Goal: Task Accomplishment & Management: Use online tool/utility

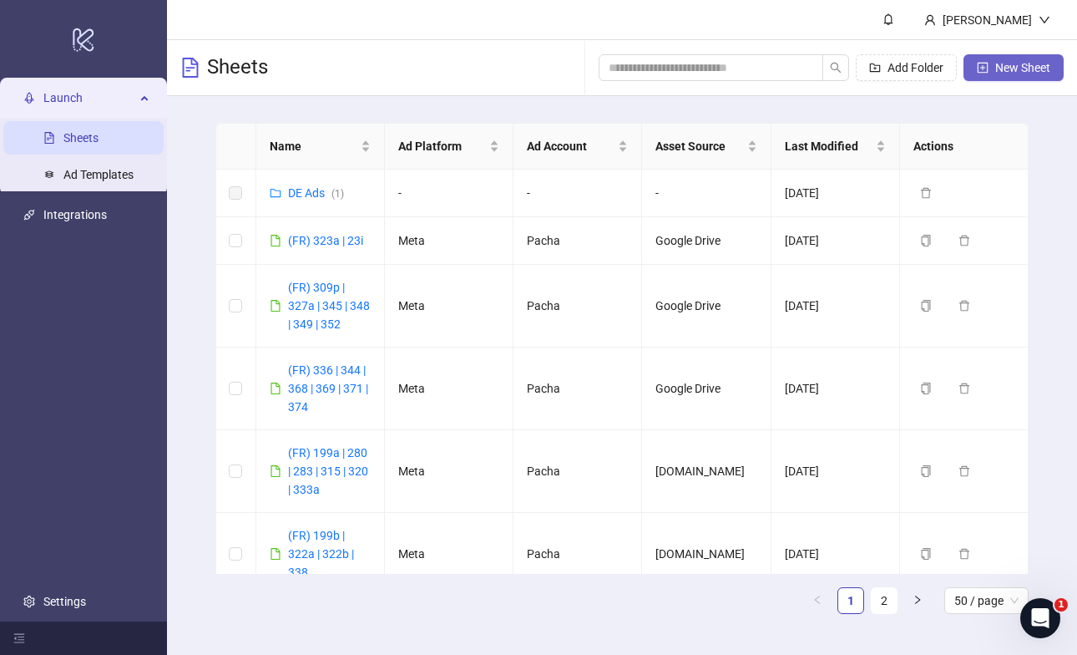
click at [1022, 63] on span "New Sheet" at bounding box center [1023, 67] width 55 height 13
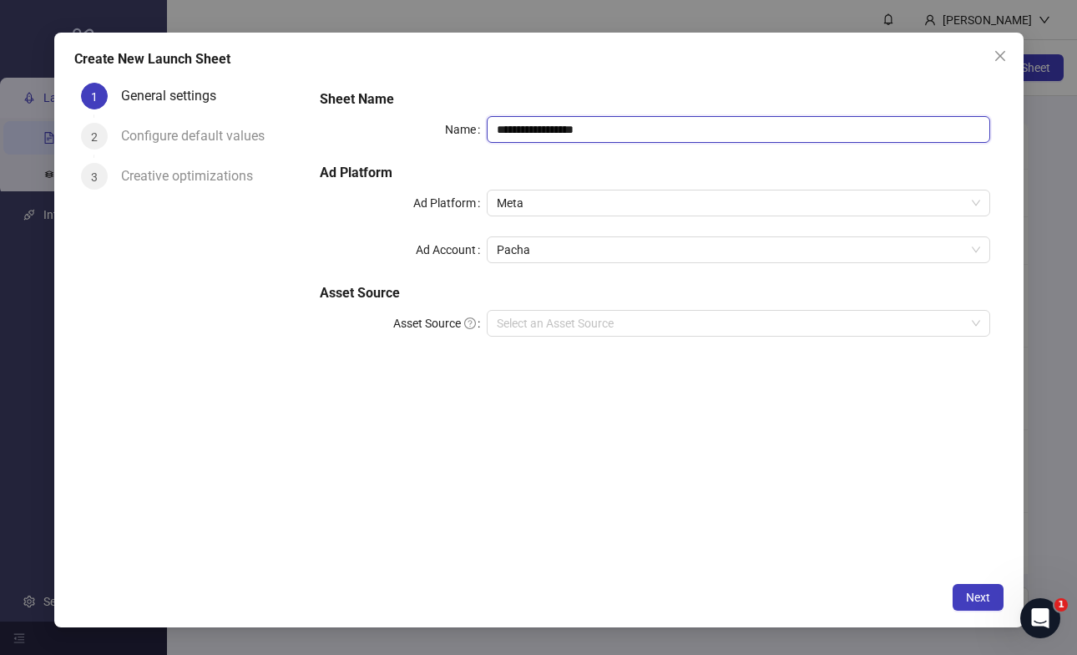
click at [598, 126] on input "**********" at bounding box center [738, 129] width 503 height 27
type input "*"
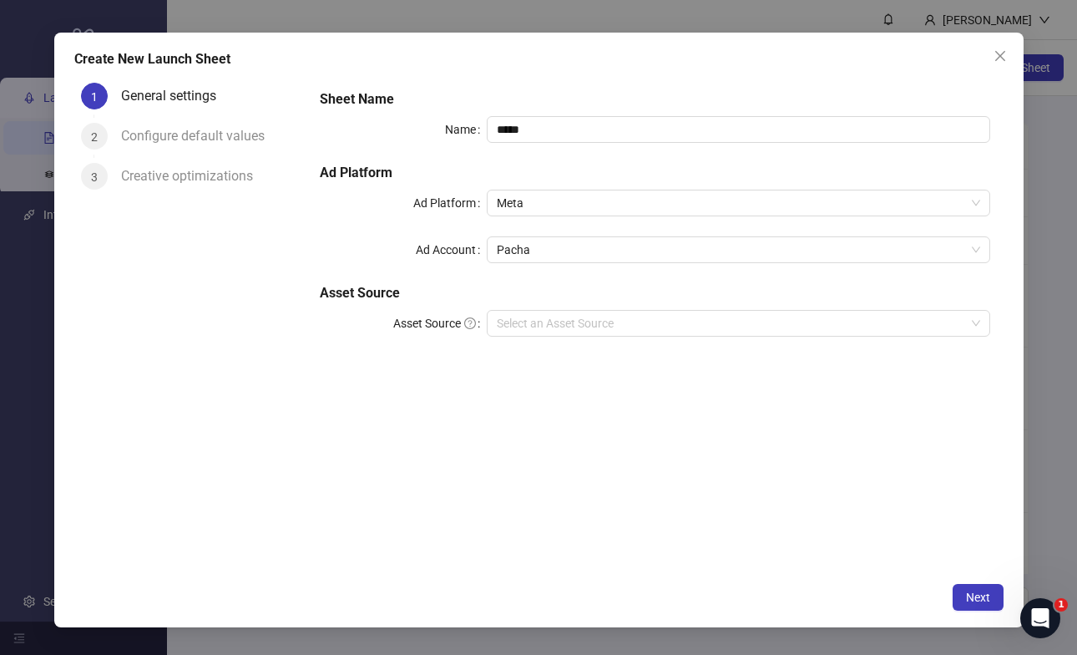
click at [636, 106] on h5 "Sheet Name" at bounding box center [655, 99] width 671 height 20
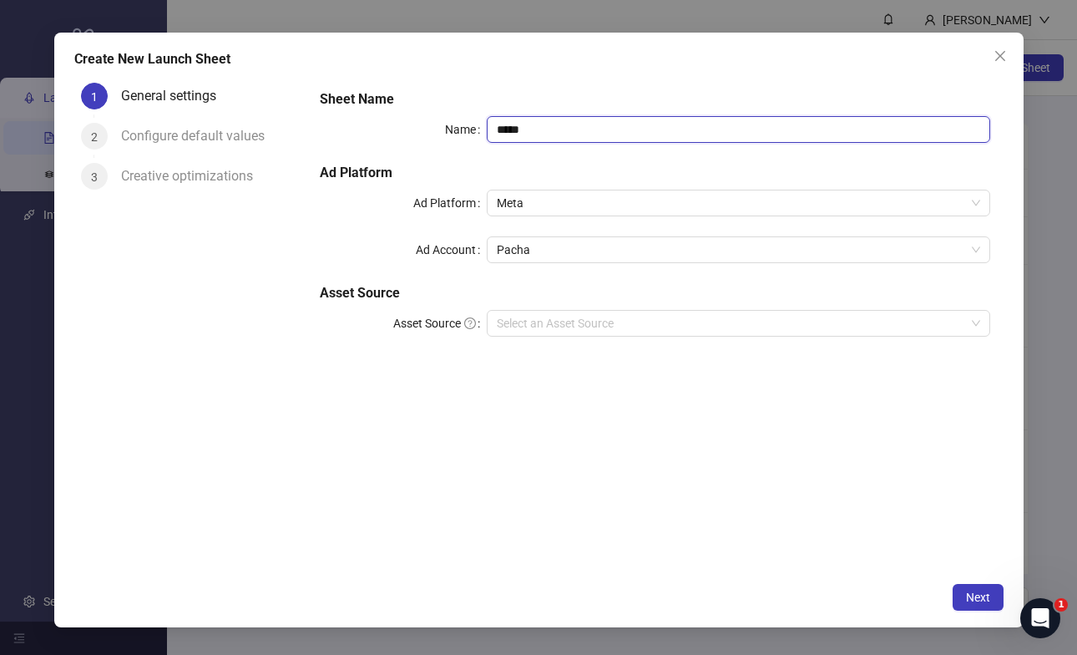
click at [640, 119] on input "****" at bounding box center [738, 129] width 503 height 27
click at [667, 128] on input "****" at bounding box center [738, 129] width 503 height 27
click at [562, 119] on input "****" at bounding box center [738, 129] width 503 height 27
type input "**********"
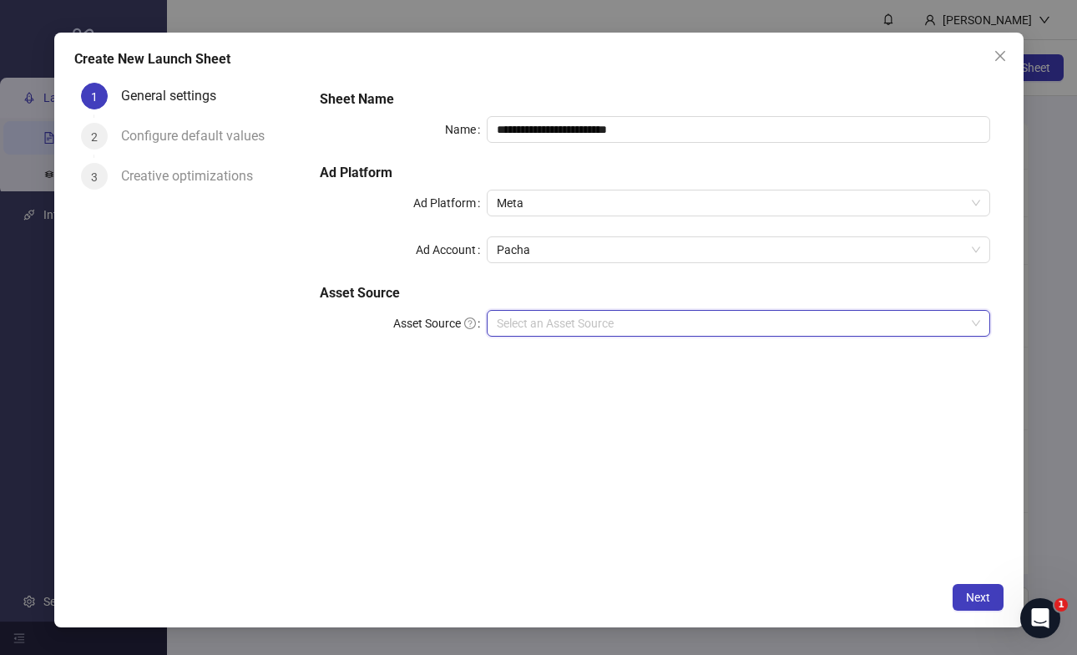
click at [566, 322] on input "Asset Source" at bounding box center [731, 323] width 468 height 25
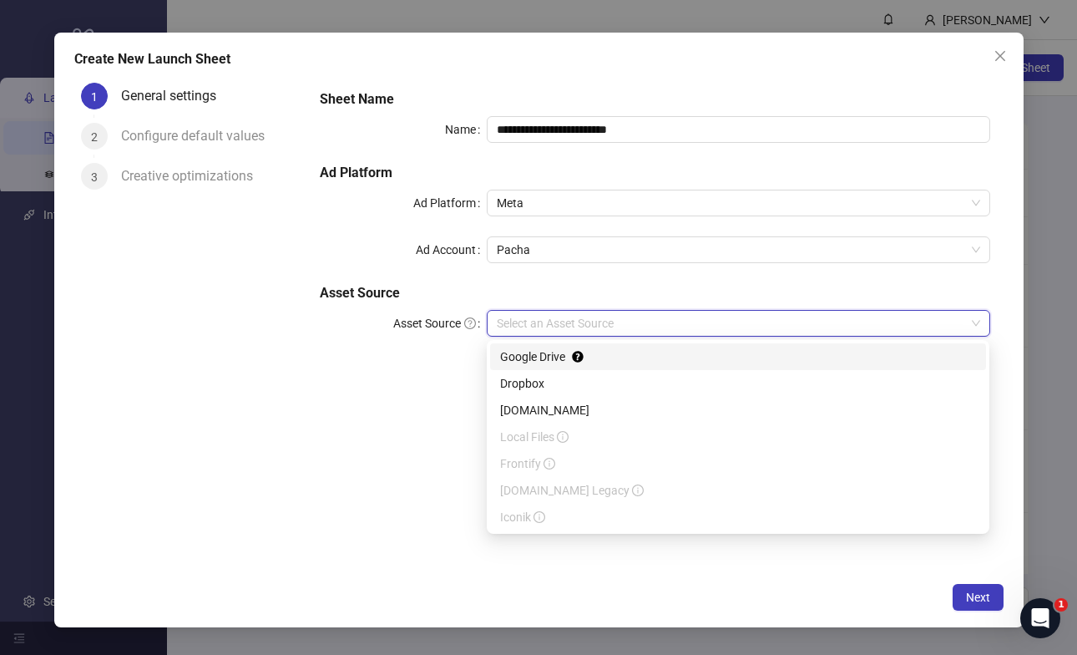
click at [564, 353] on div "Google Drive" at bounding box center [738, 356] width 476 height 18
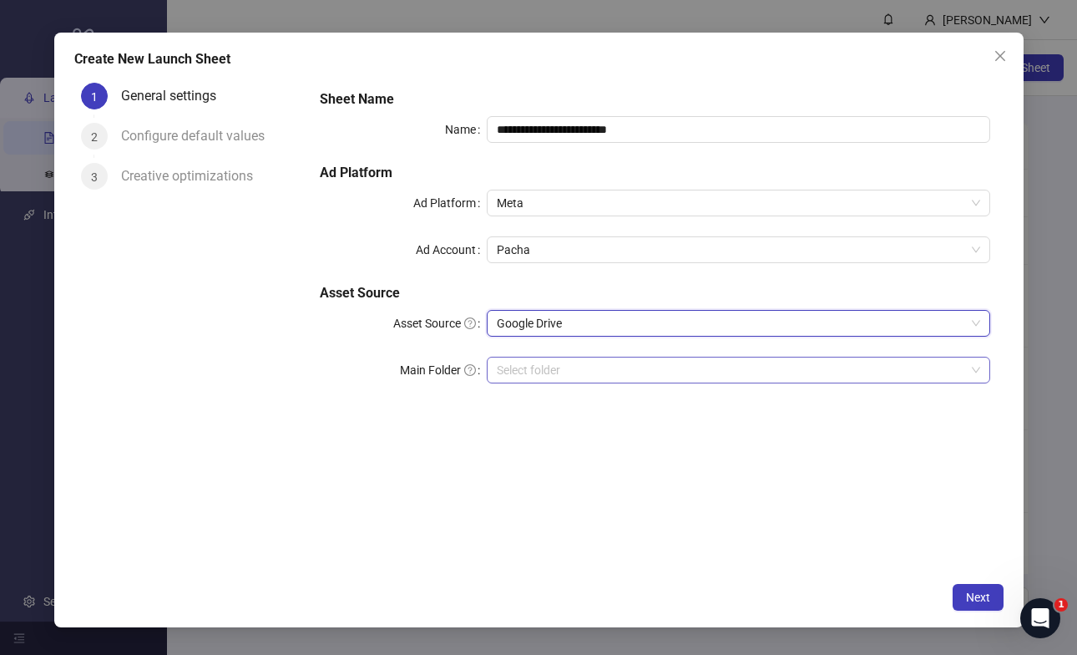
click at [542, 376] on input "Main Folder" at bounding box center [731, 369] width 468 height 25
click at [970, 598] on span "Next" at bounding box center [978, 597] width 24 height 13
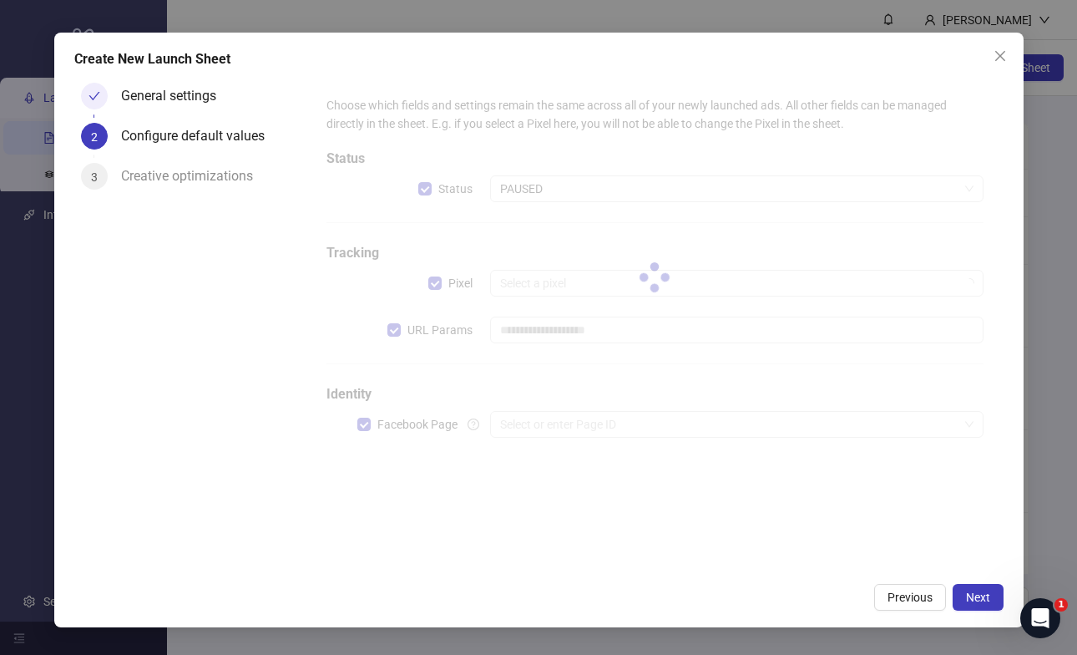
type input "**********"
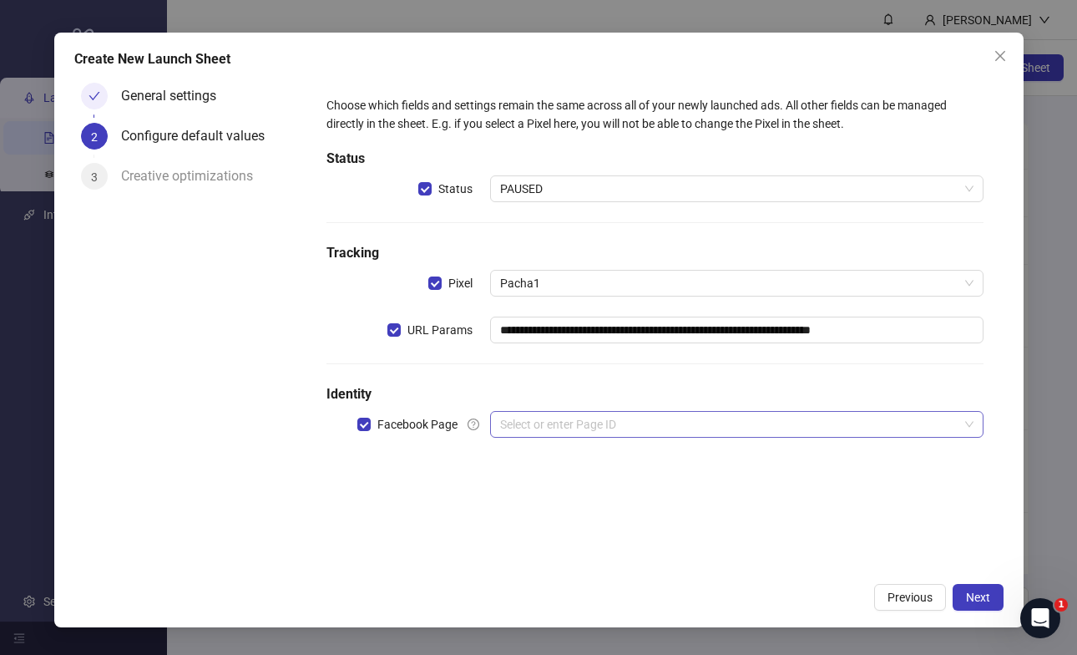
click at [603, 430] on input "search" at bounding box center [729, 424] width 458 height 25
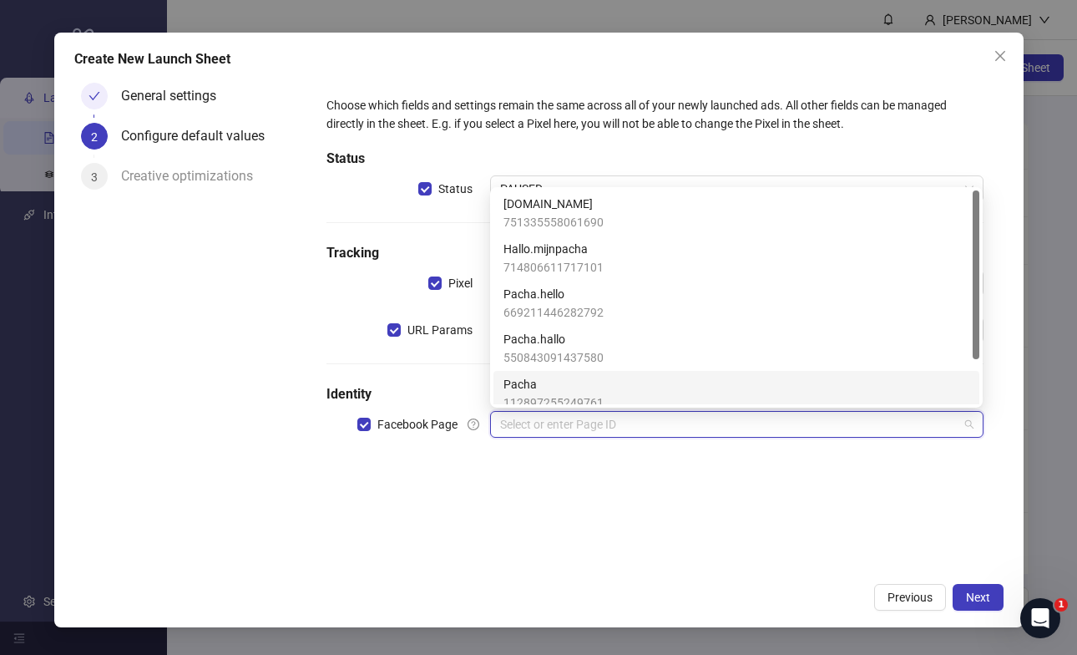
click at [576, 383] on span "Pacha" at bounding box center [554, 384] width 100 height 18
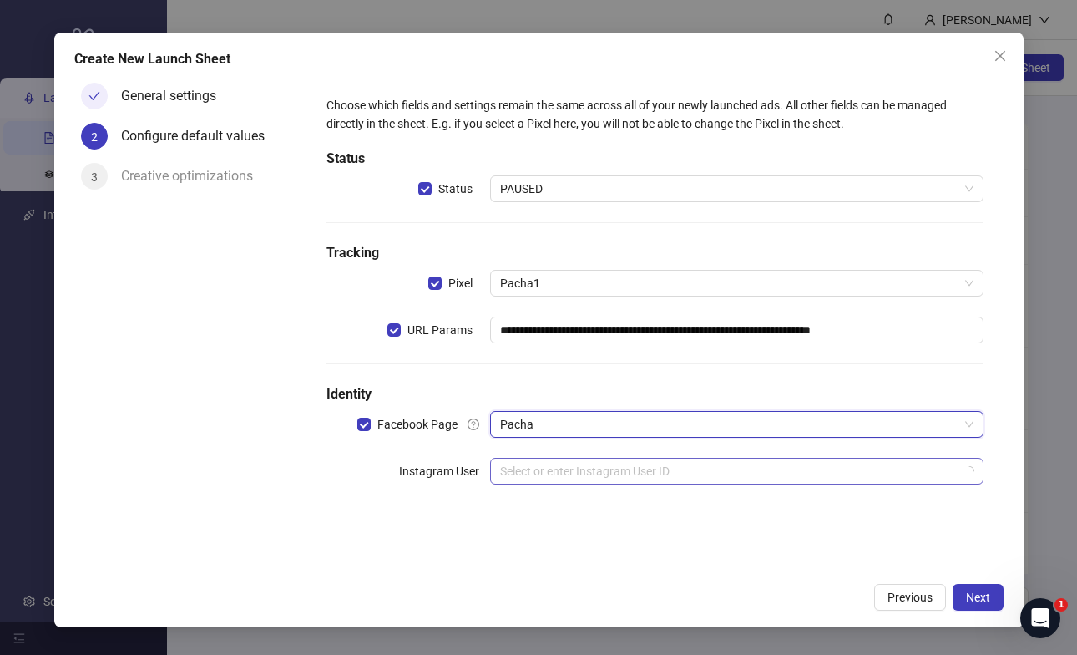
click at [595, 474] on input "search" at bounding box center [729, 471] width 458 height 25
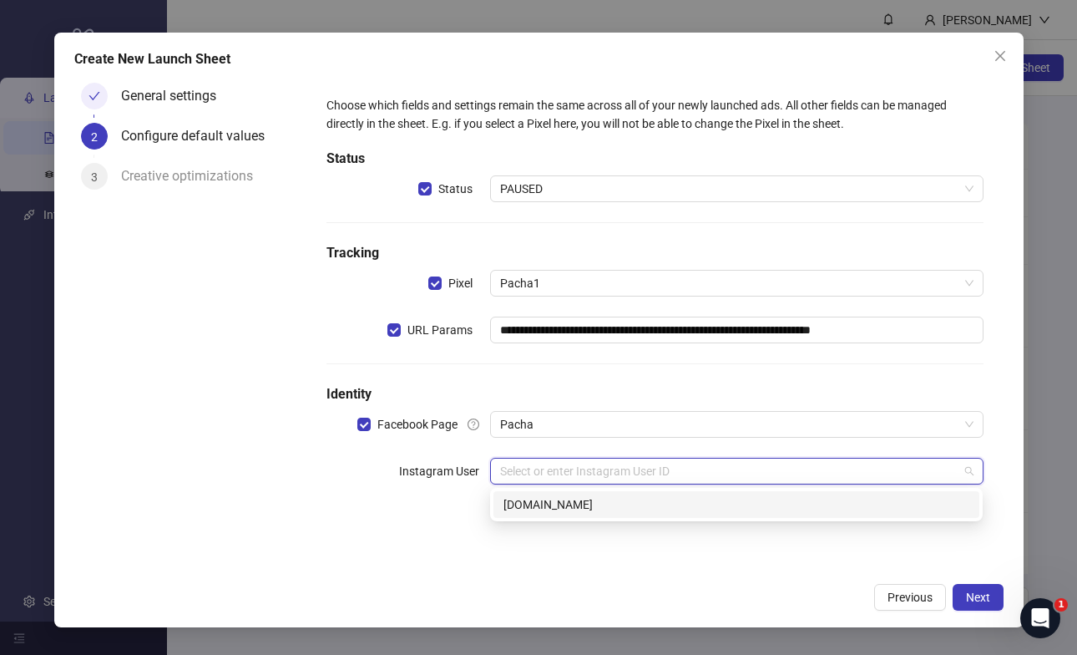
drag, startPoint x: 598, startPoint y: 506, endPoint x: 1059, endPoint y: 523, distance: 461.4
click at [599, 505] on div "pacha.hello.fr" at bounding box center [737, 504] width 466 height 18
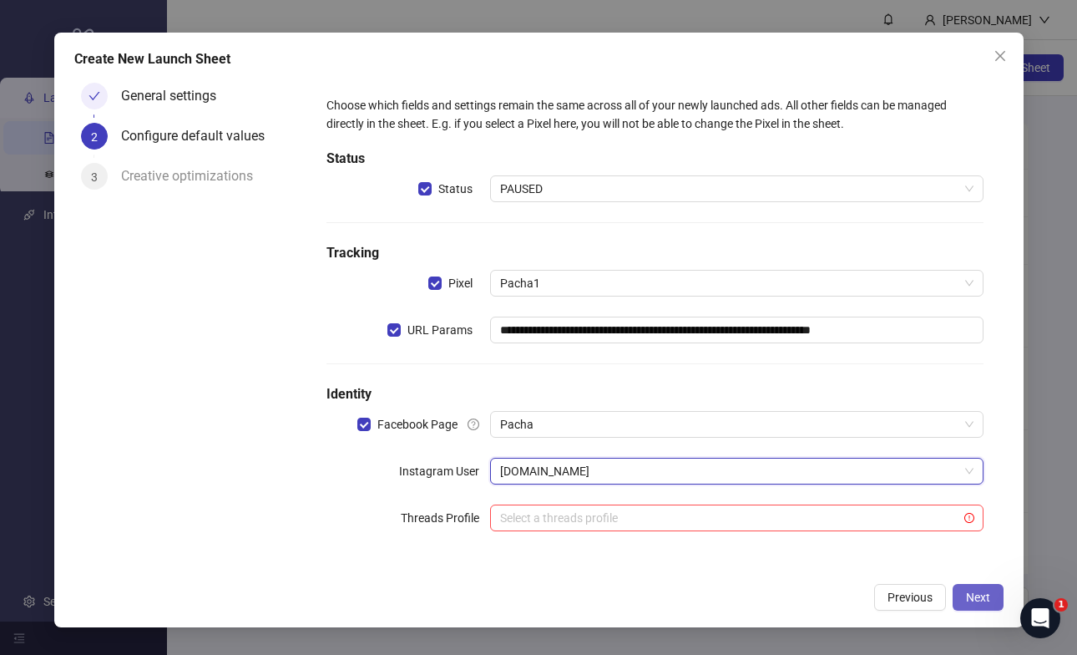
click at [978, 599] on span "Next" at bounding box center [978, 597] width 24 height 13
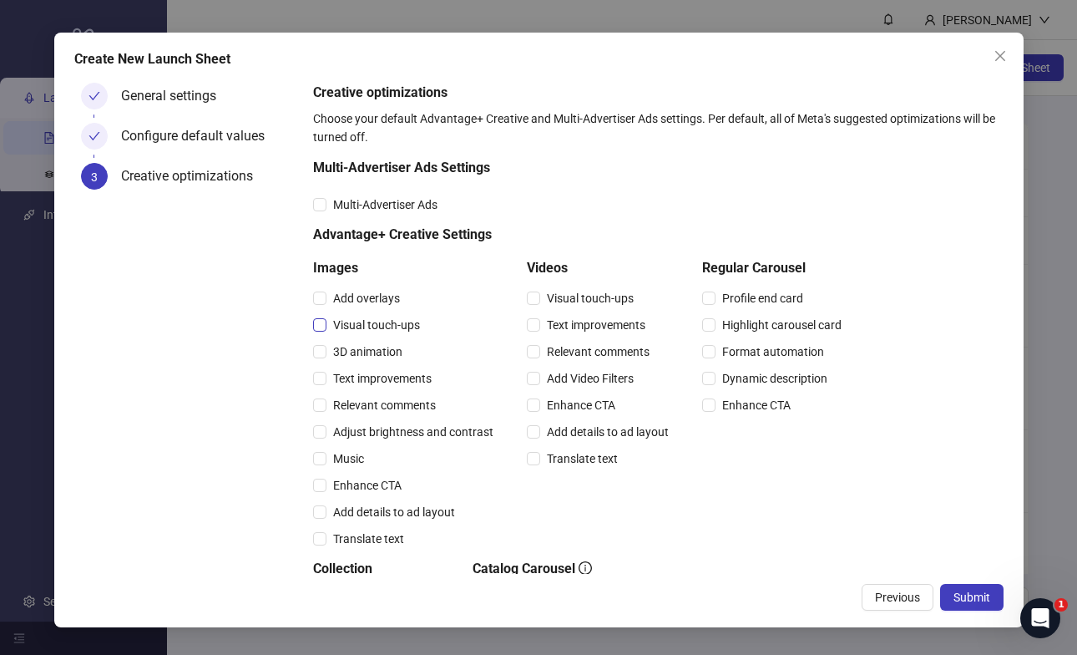
click at [347, 327] on span "Visual touch-ups" at bounding box center [377, 325] width 100 height 18
click at [382, 408] on span "Relevant comments" at bounding box center [385, 405] width 116 height 18
click at [599, 294] on span "Visual touch-ups" at bounding box center [590, 298] width 100 height 18
click at [584, 349] on span "Relevant comments" at bounding box center [598, 351] width 116 height 18
click at [976, 596] on span "Submit" at bounding box center [972, 597] width 37 height 13
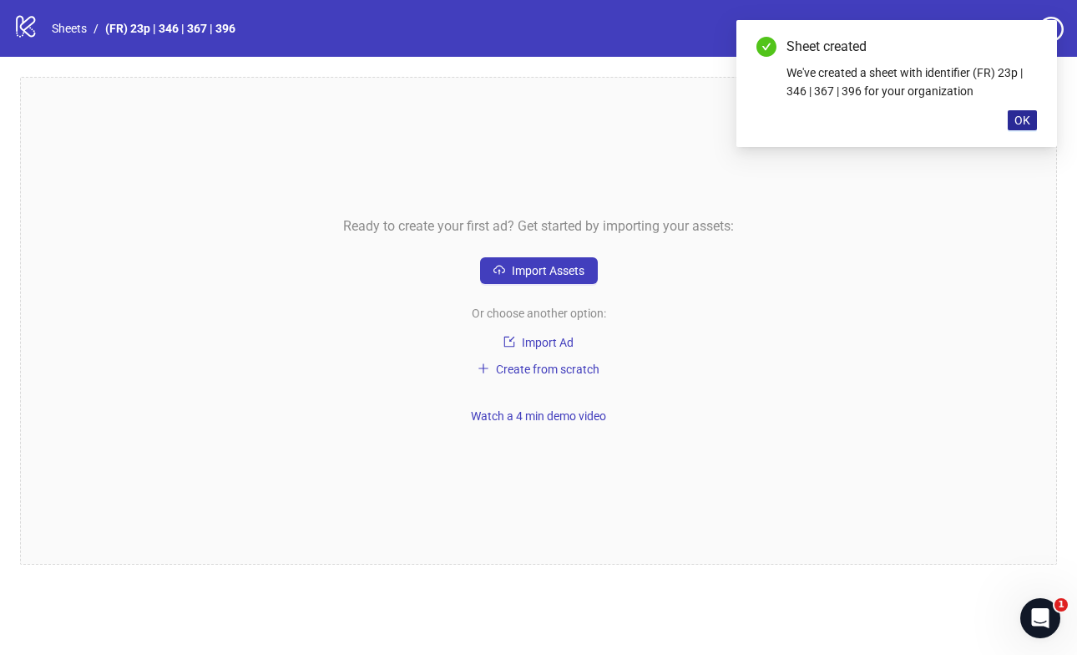
click at [1022, 117] on span "OK" at bounding box center [1023, 120] width 16 height 13
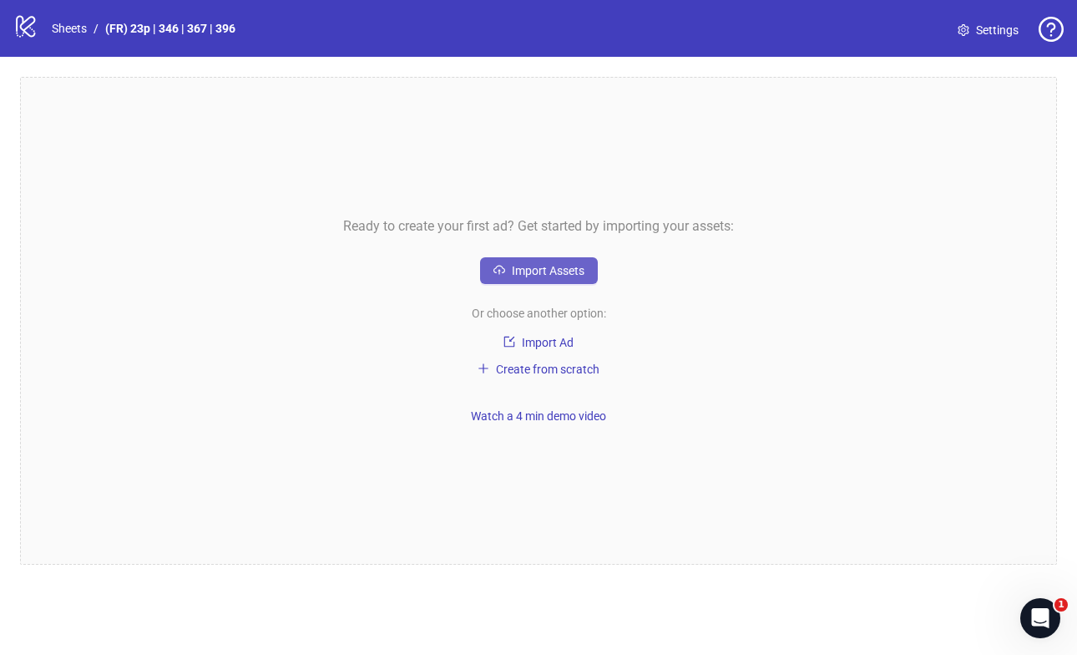
click at [533, 264] on span "Import Assets" at bounding box center [548, 270] width 73 height 13
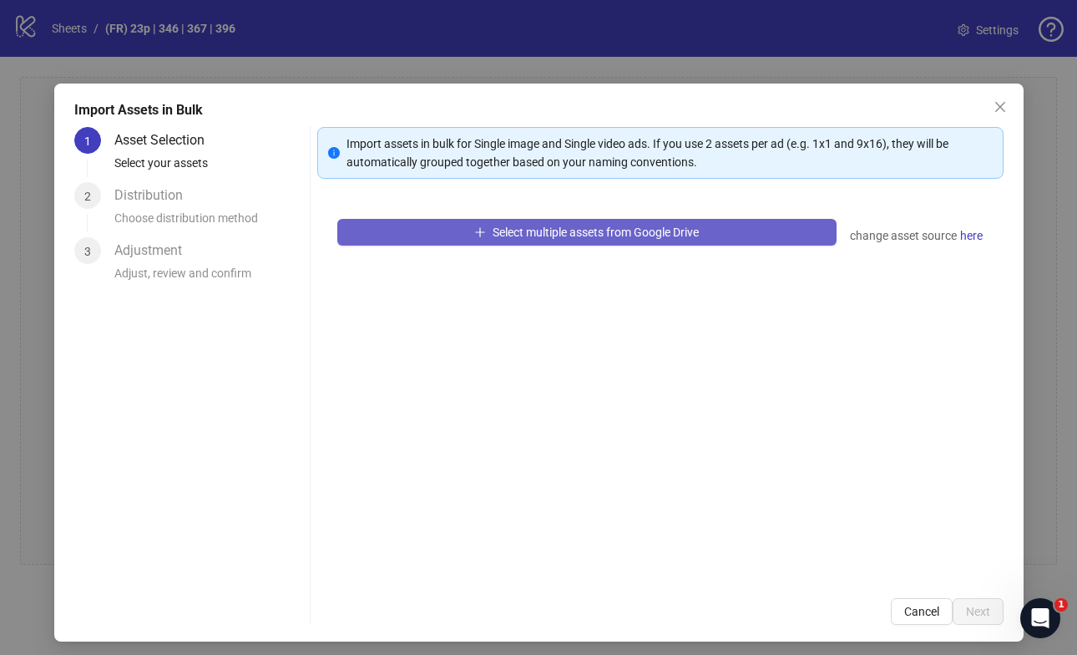
click at [627, 241] on button "Select multiple assets from Google Drive" at bounding box center [586, 232] width 499 height 27
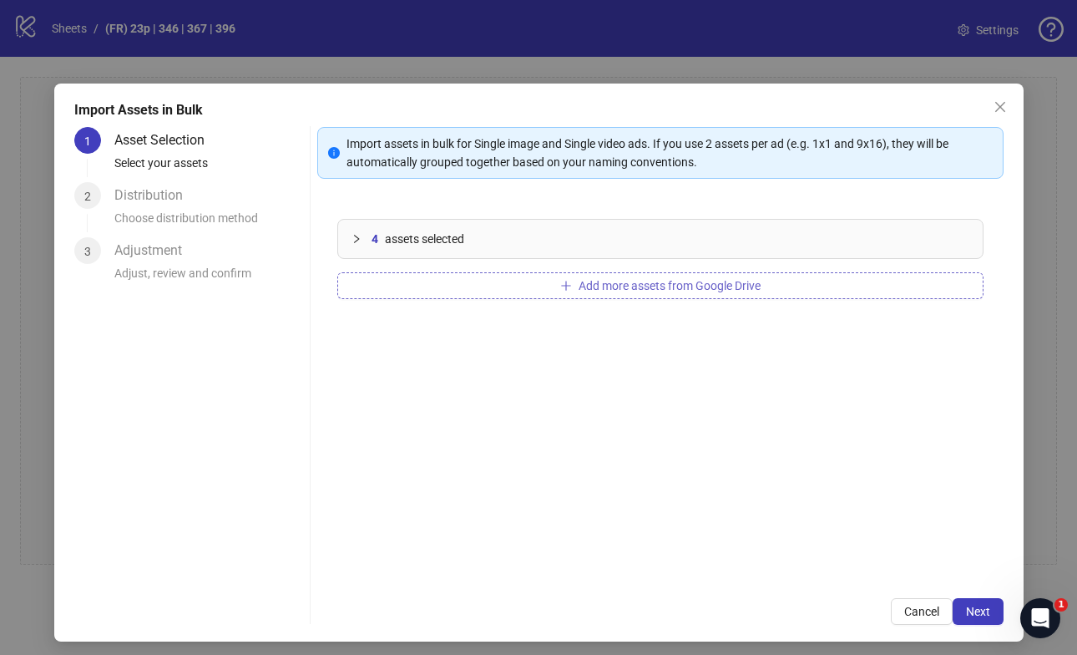
click at [600, 284] on span "Add more assets from Google Drive" at bounding box center [670, 285] width 182 height 13
click at [707, 289] on span "Add more assets from Google Drive" at bounding box center [670, 285] width 182 height 13
click at [626, 283] on span "Add more assets from Google Drive" at bounding box center [670, 285] width 182 height 13
click at [970, 605] on span "Next" at bounding box center [978, 611] width 24 height 13
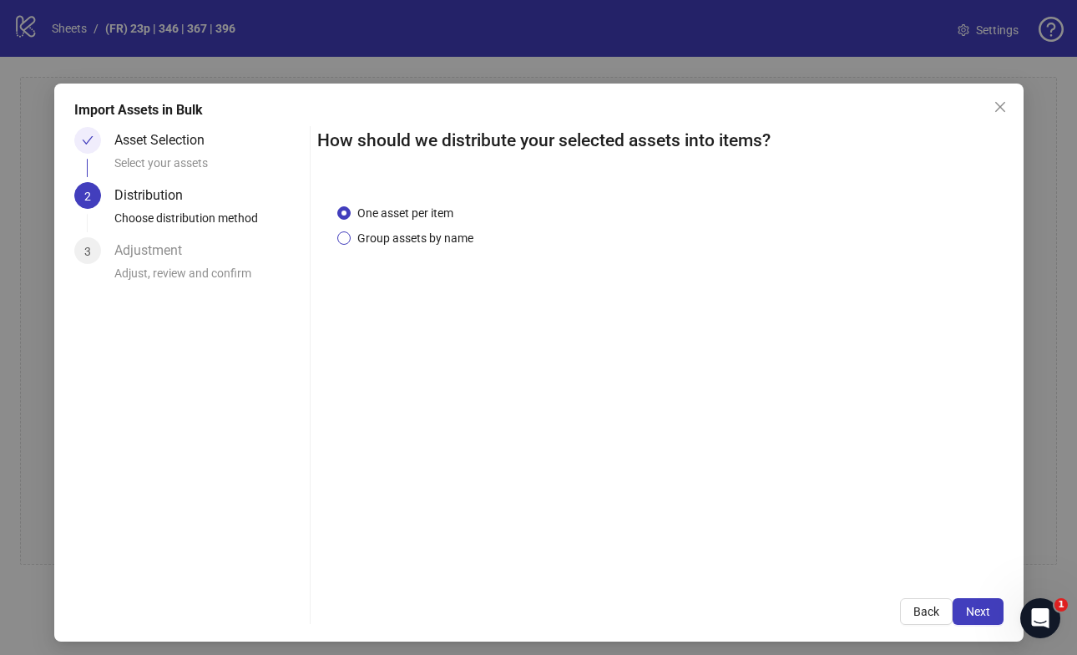
click at [424, 240] on span "Group assets by name" at bounding box center [415, 238] width 129 height 18
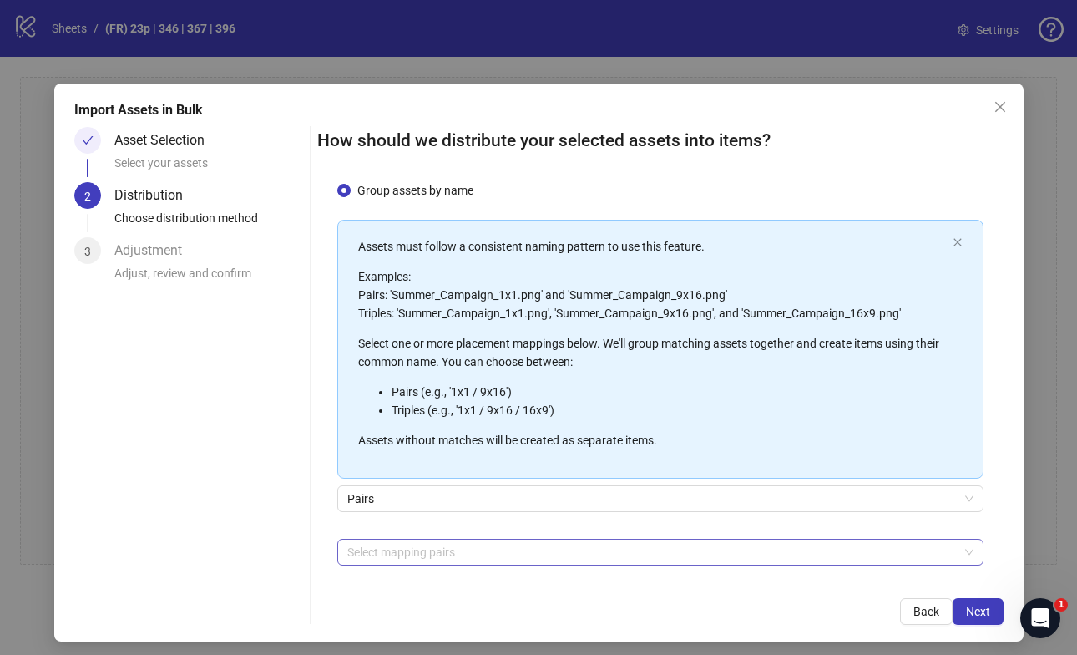
scroll to position [115, 0]
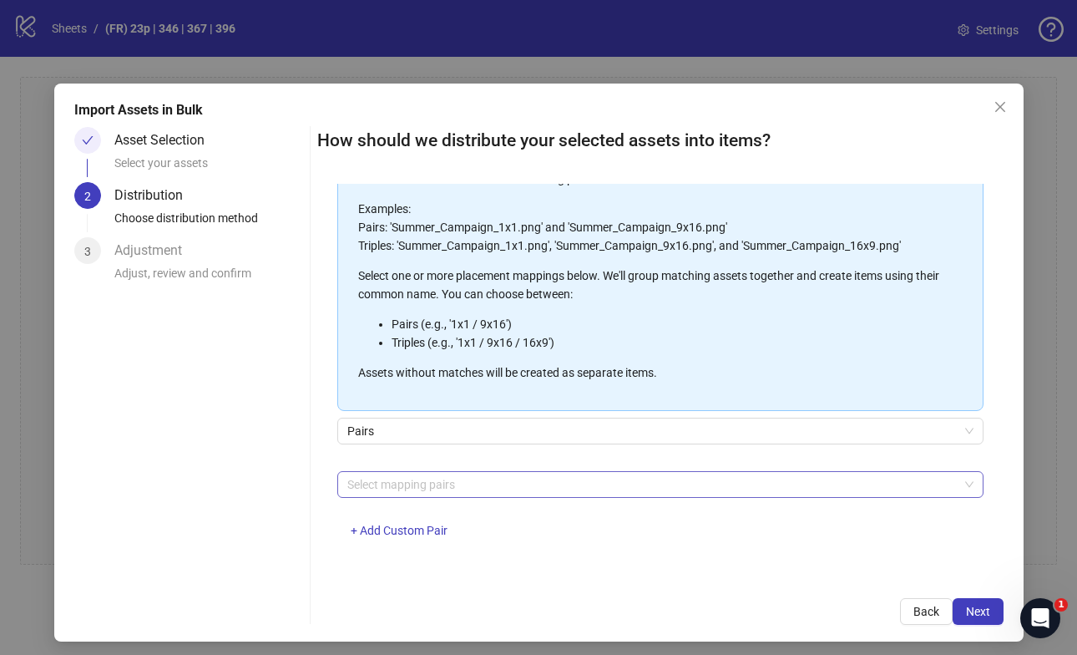
click at [484, 487] on div at bounding box center [652, 484] width 622 height 23
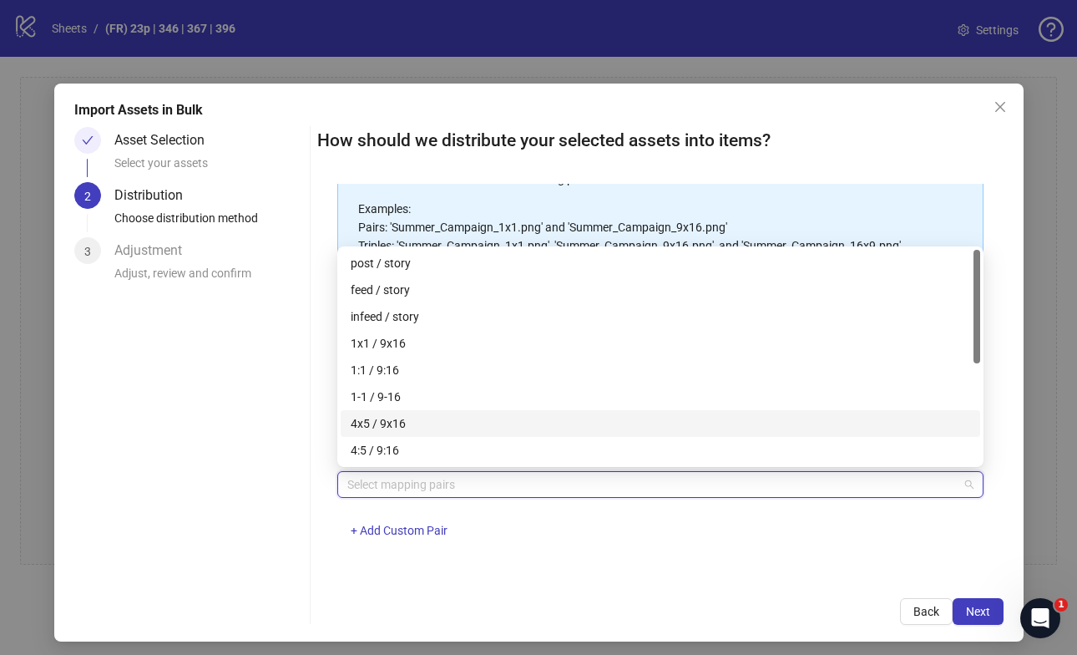
drag, startPoint x: 438, startPoint y: 423, endPoint x: 461, endPoint y: 429, distance: 24.1
click at [438, 423] on div "4x5 / 9x16" at bounding box center [661, 423] width 620 height 18
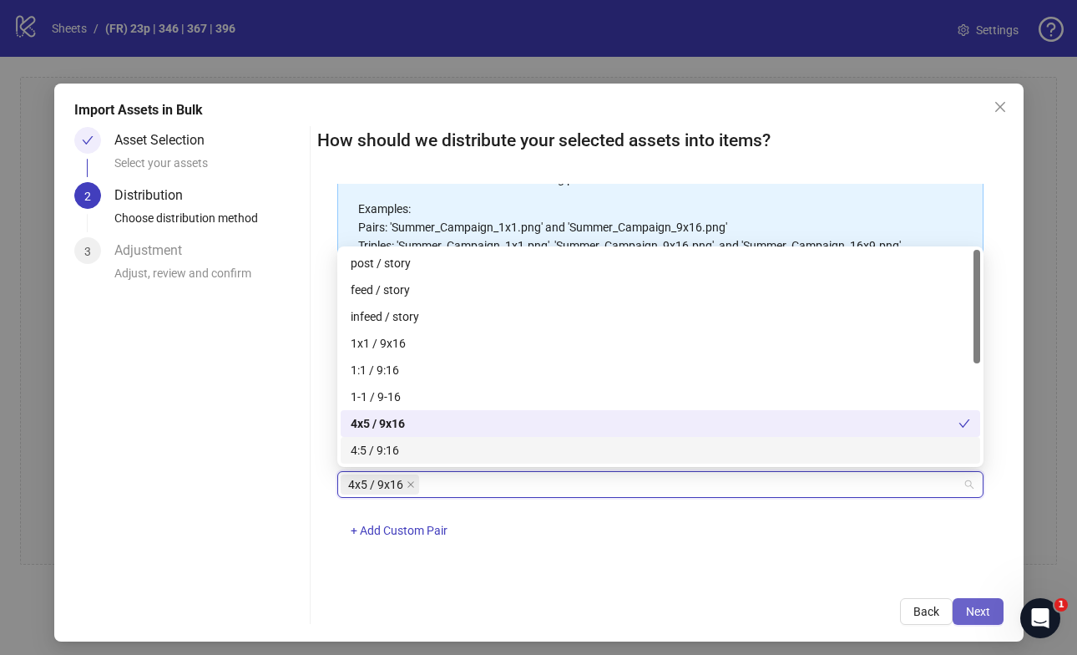
click at [986, 608] on span "Next" at bounding box center [978, 611] width 24 height 13
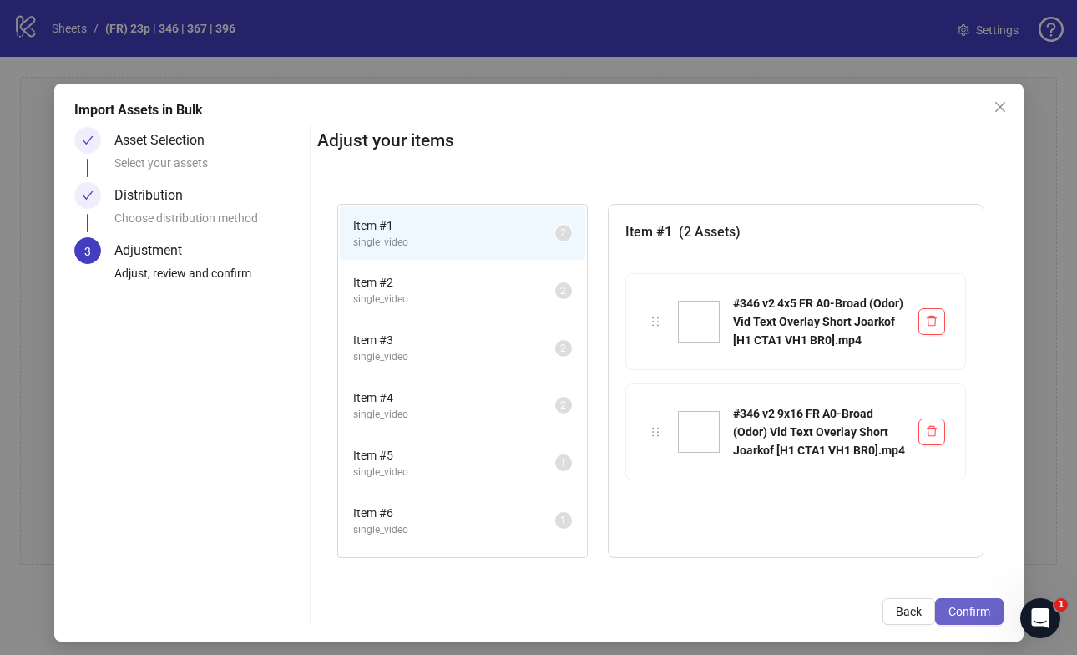
click at [968, 611] on span "Confirm" at bounding box center [970, 611] width 42 height 13
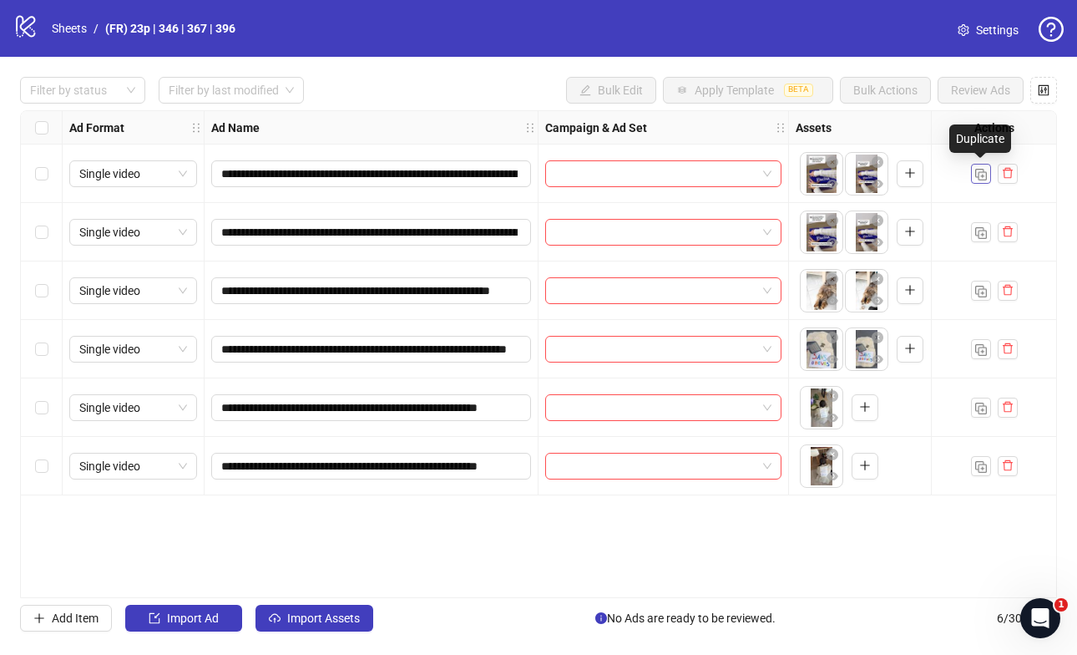
click at [982, 180] on button "button" at bounding box center [981, 174] width 20 height 20
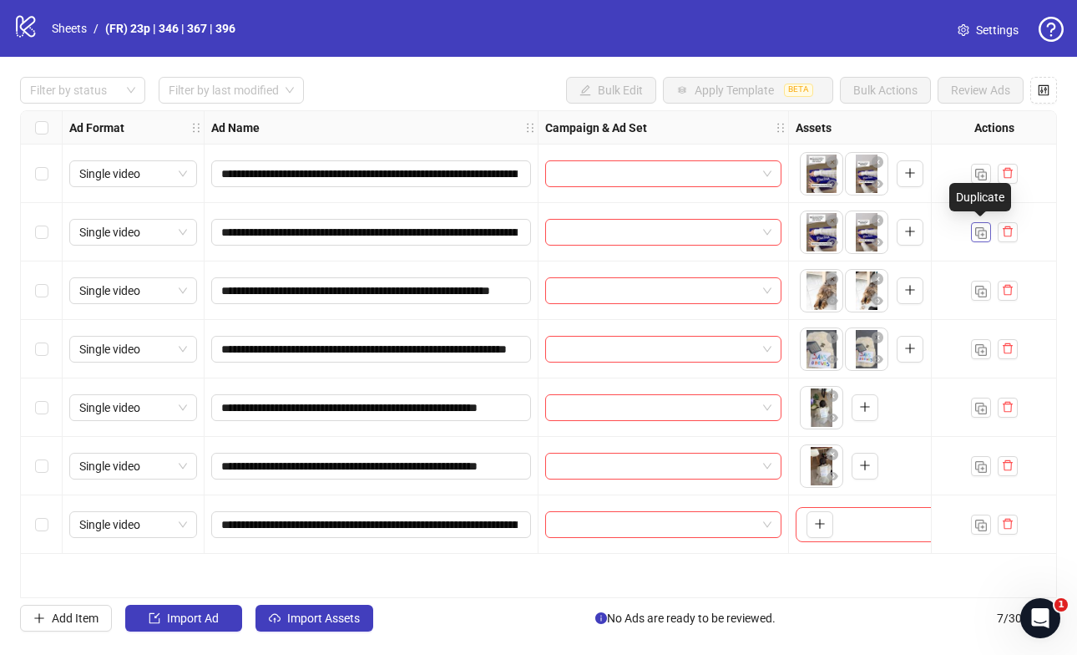
click at [984, 235] on img "button" at bounding box center [982, 233] width 12 height 12
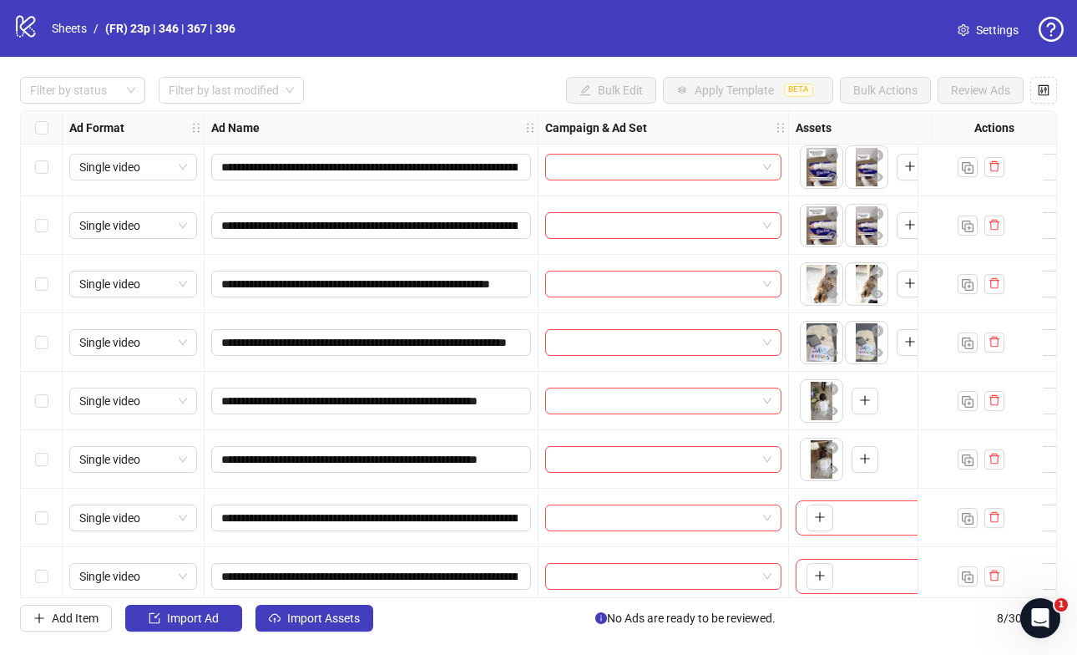
scroll to position [20, 0]
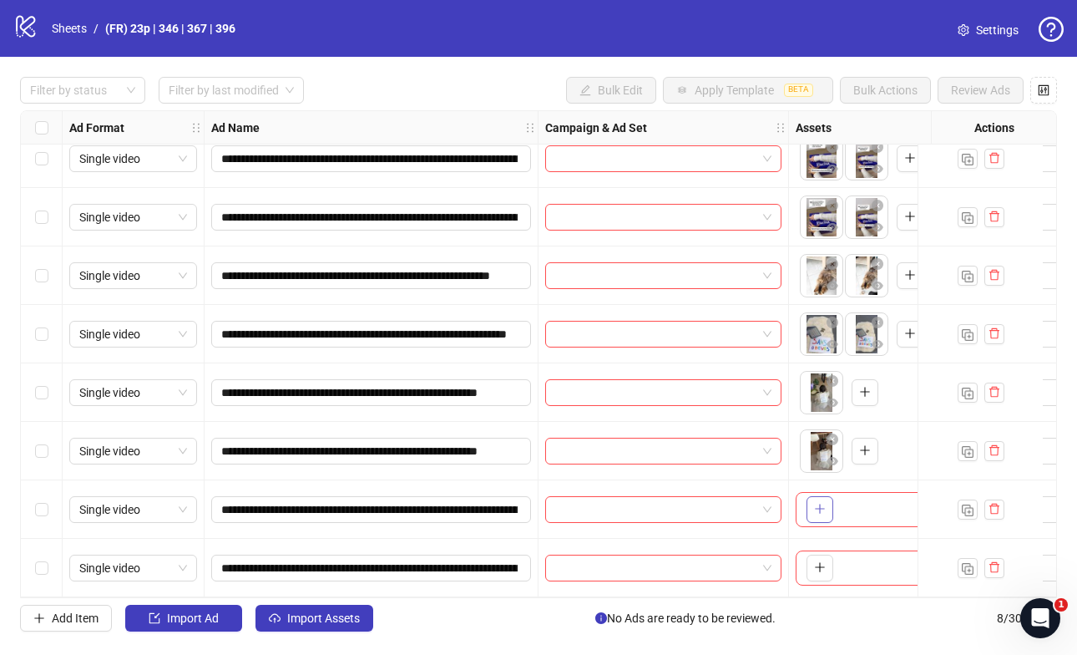
click at [820, 509] on icon "plus" at bounding box center [820, 509] width 12 height 12
click at [818, 561] on icon "plus" at bounding box center [820, 567] width 12 height 12
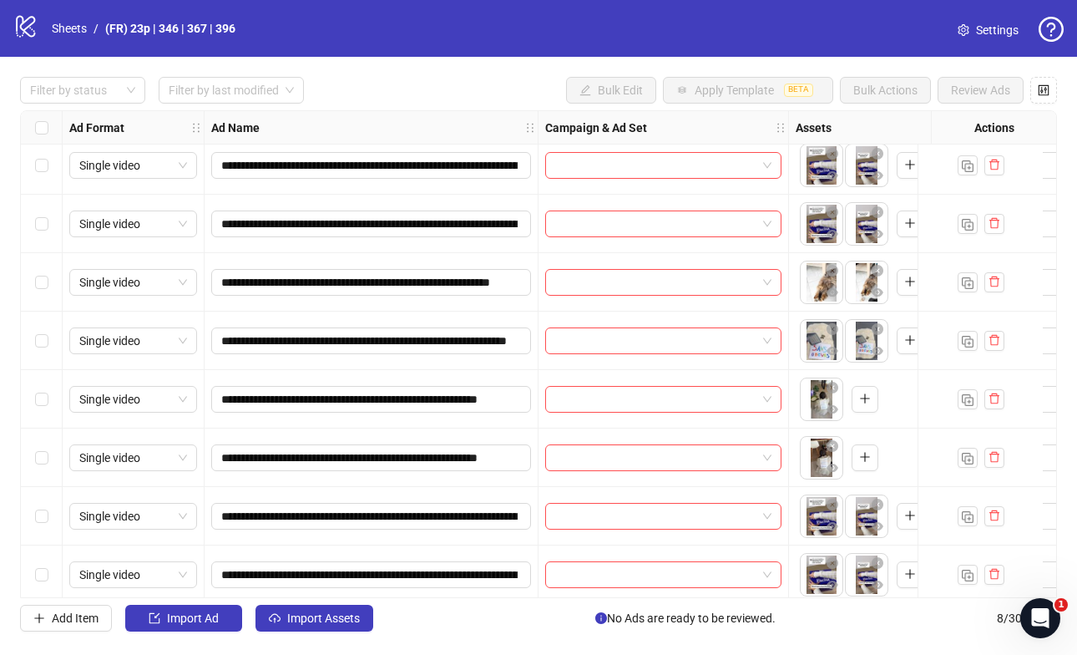
scroll to position [0, 0]
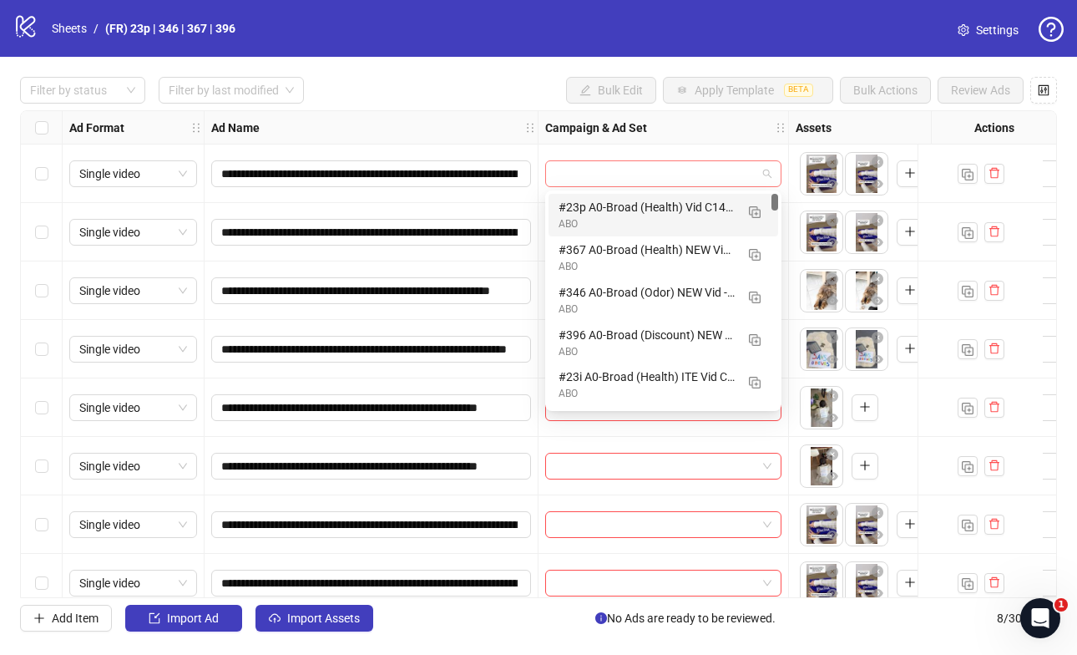
click at [759, 177] on span at bounding box center [663, 173] width 216 height 25
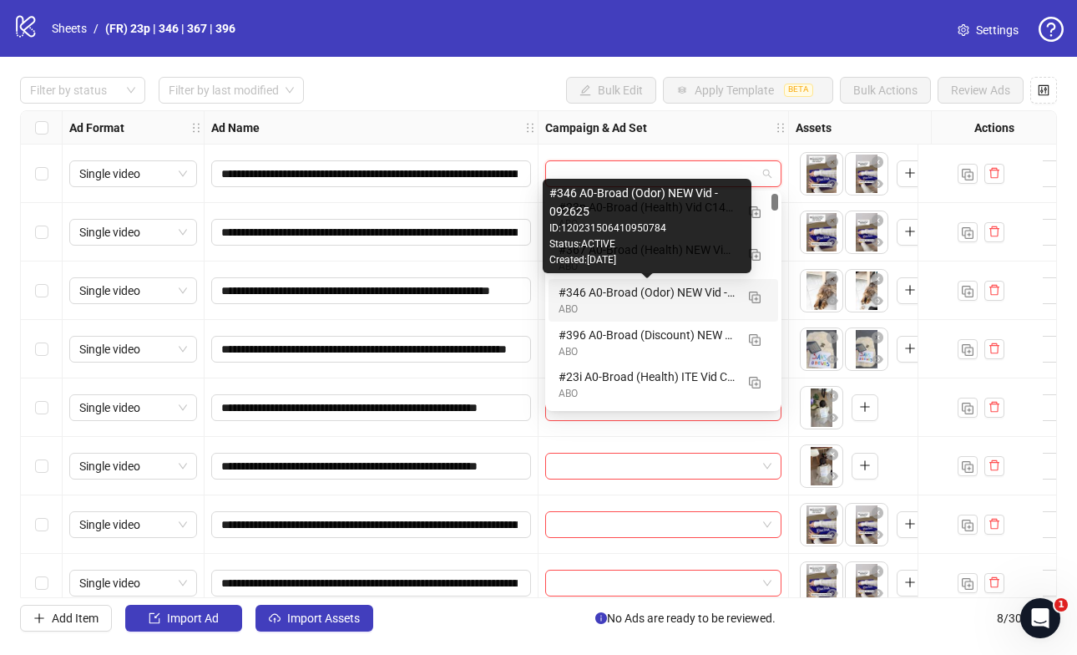
click at [653, 299] on div "#346 A0-Broad (Odor) NEW Vid - 092625" at bounding box center [647, 292] width 176 height 18
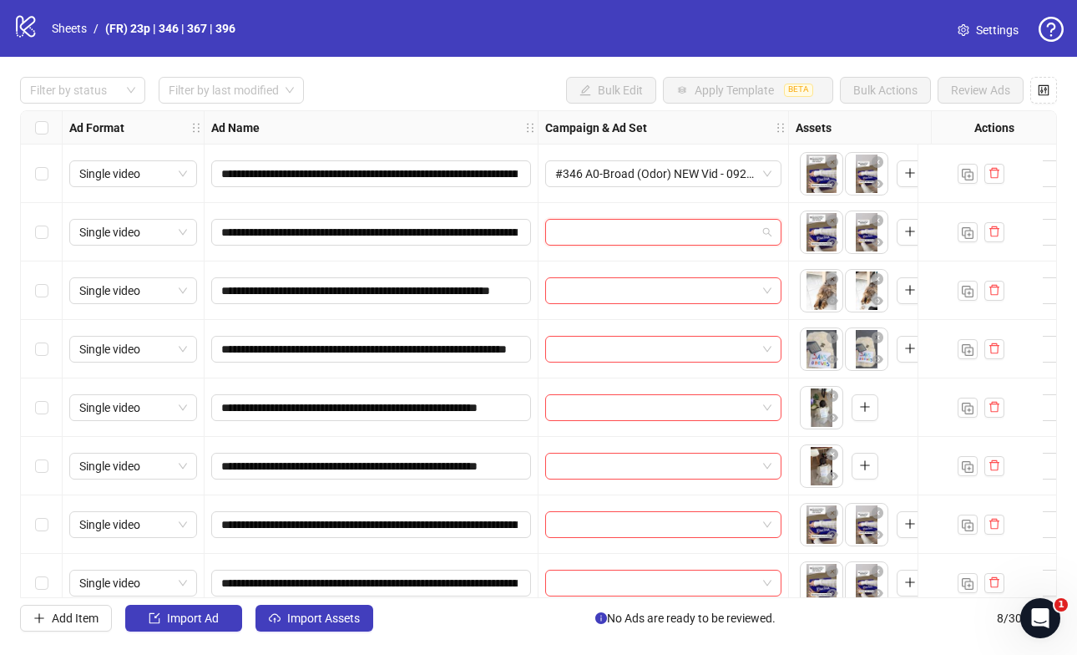
click at [652, 235] on input "search" at bounding box center [655, 232] width 201 height 25
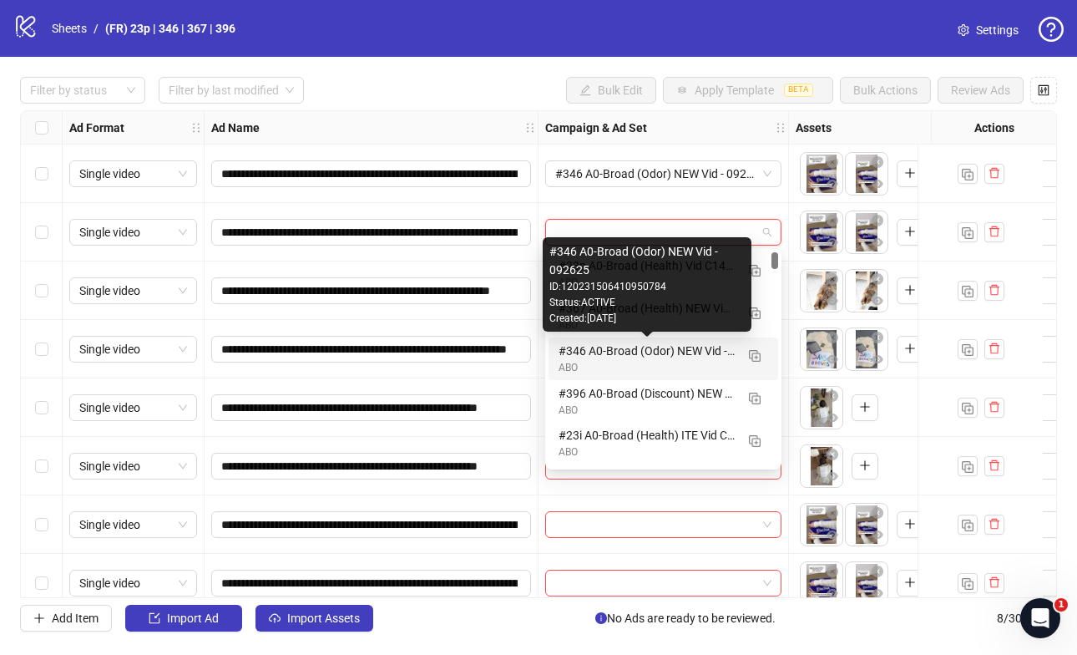
click at [662, 353] on div "#346 A0-Broad (Odor) NEW Vid - 092625" at bounding box center [647, 351] width 176 height 18
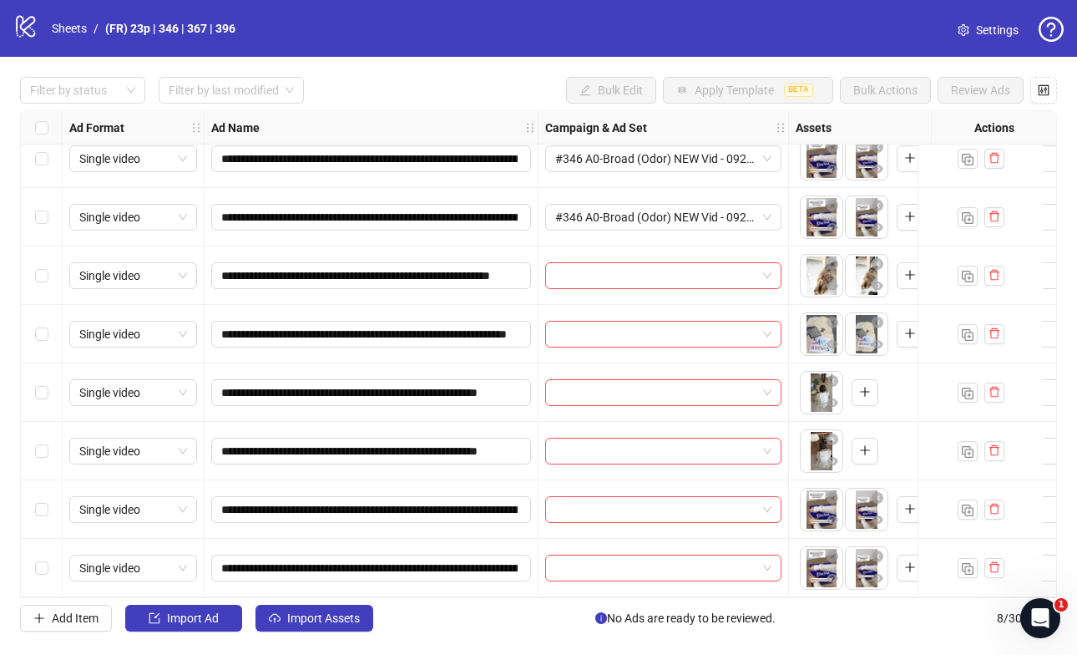
scroll to position [22, 0]
click at [625, 506] on input "search" at bounding box center [655, 509] width 201 height 25
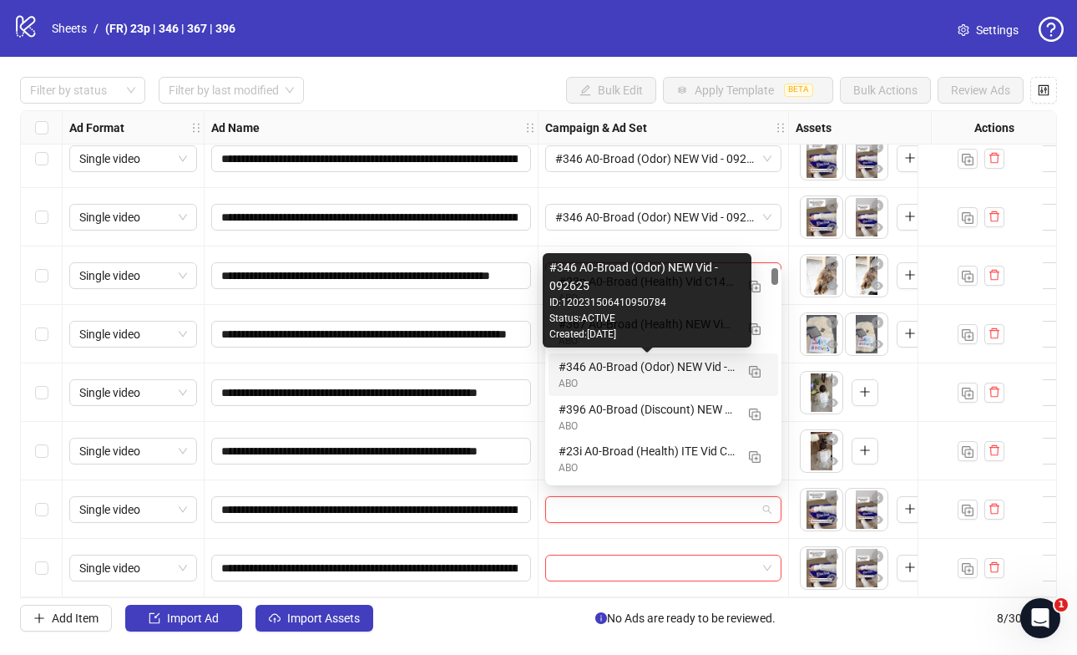
click at [602, 364] on div "#346 A0-Broad (Odor) NEW Vid - 092625" at bounding box center [647, 366] width 176 height 18
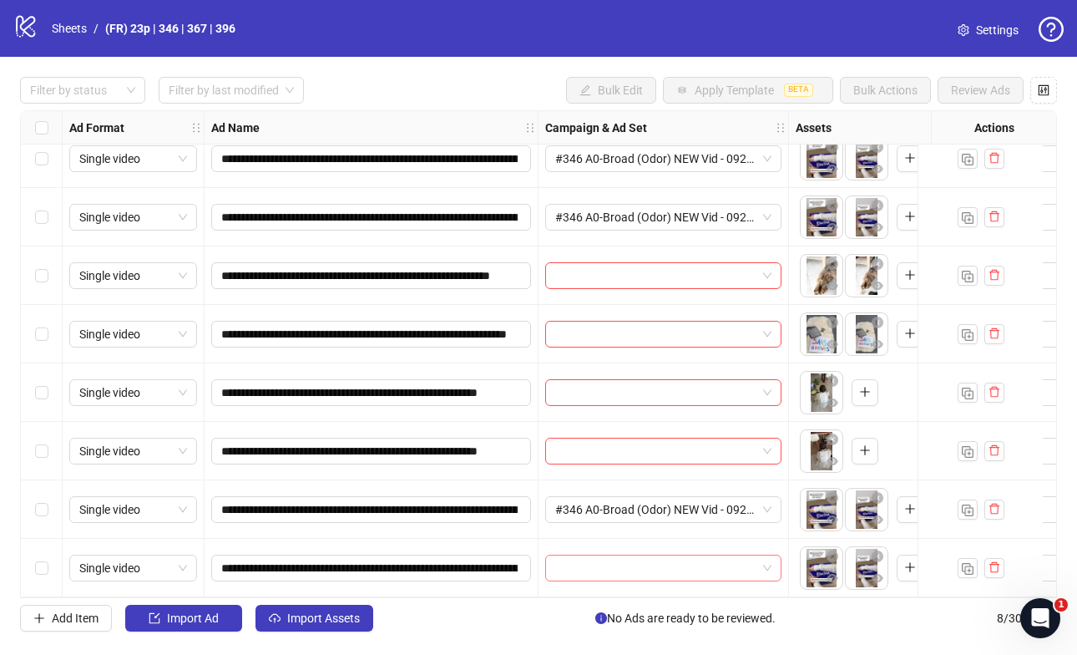
click at [586, 563] on input "search" at bounding box center [655, 567] width 201 height 25
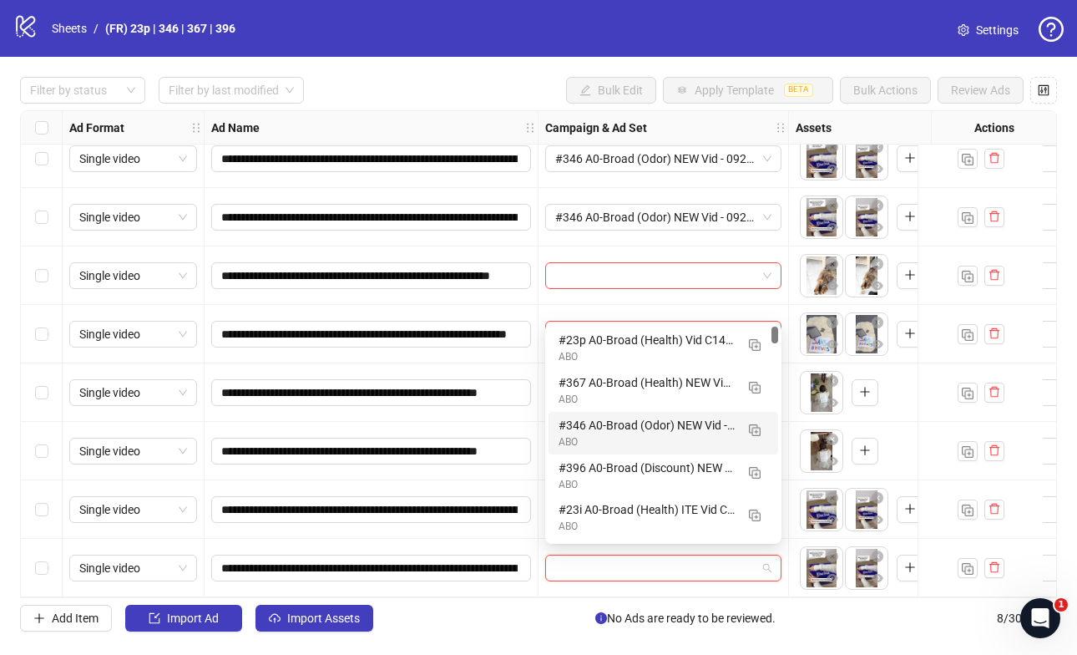
click at [616, 440] on div "ABO" at bounding box center [647, 442] width 176 height 16
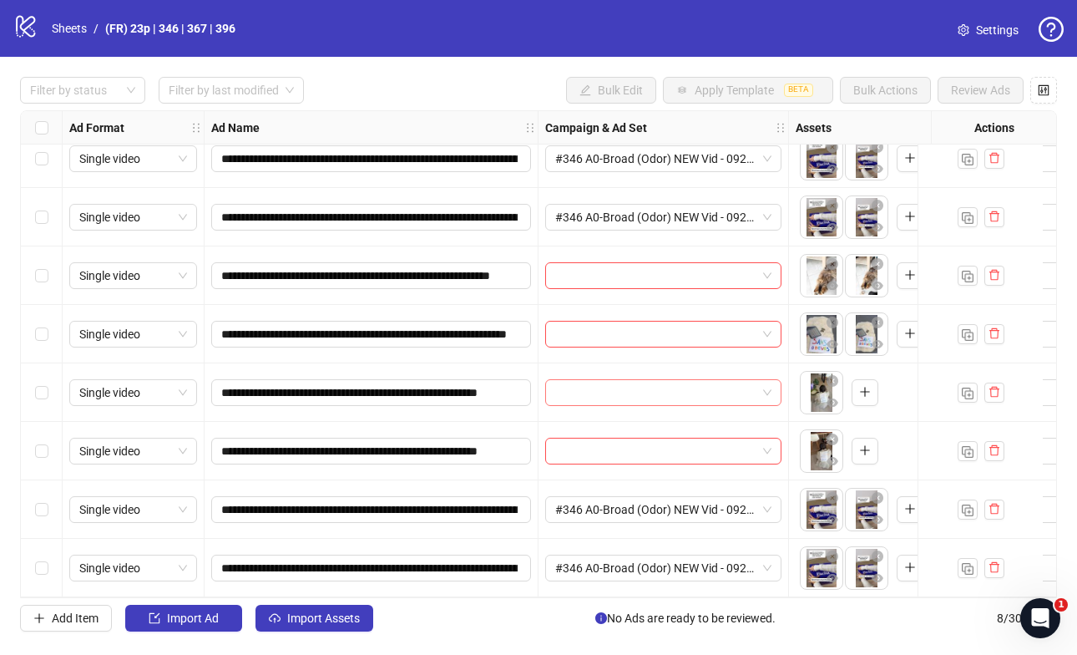
scroll to position [0, 0]
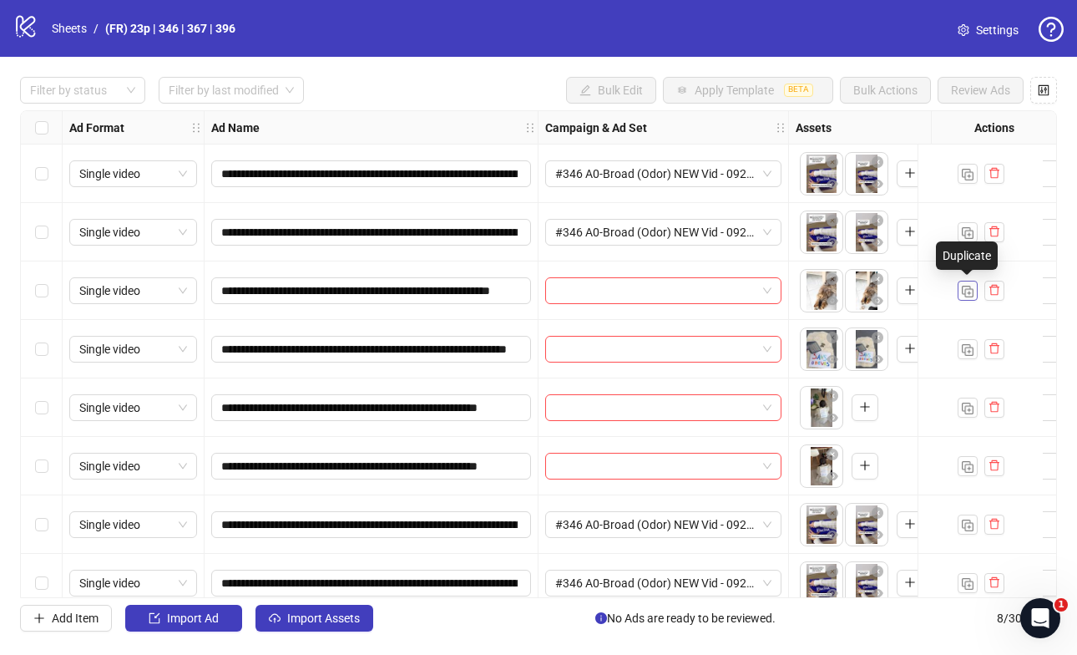
click at [964, 293] on img "button" at bounding box center [968, 292] width 12 height 12
click at [965, 293] on img "button" at bounding box center [968, 292] width 12 height 12
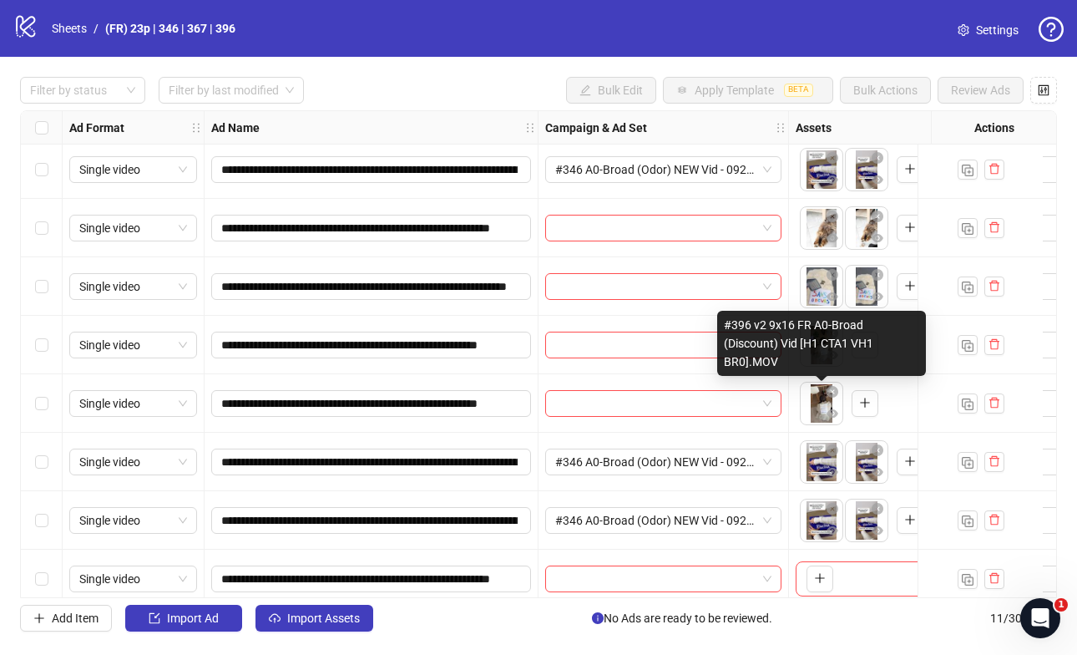
scroll to position [197, 0]
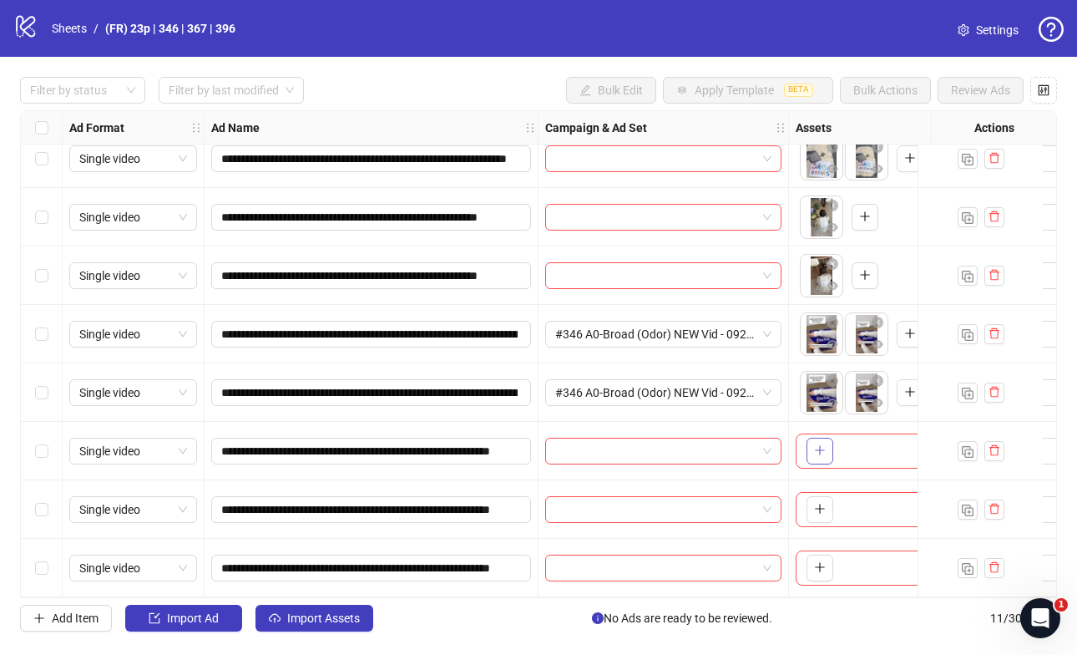
click at [819, 450] on icon "plus" at bounding box center [819, 450] width 9 height 1
click at [818, 509] on span "button" at bounding box center [820, 508] width 12 height 13
click at [823, 561] on icon "plus" at bounding box center [820, 567] width 12 height 12
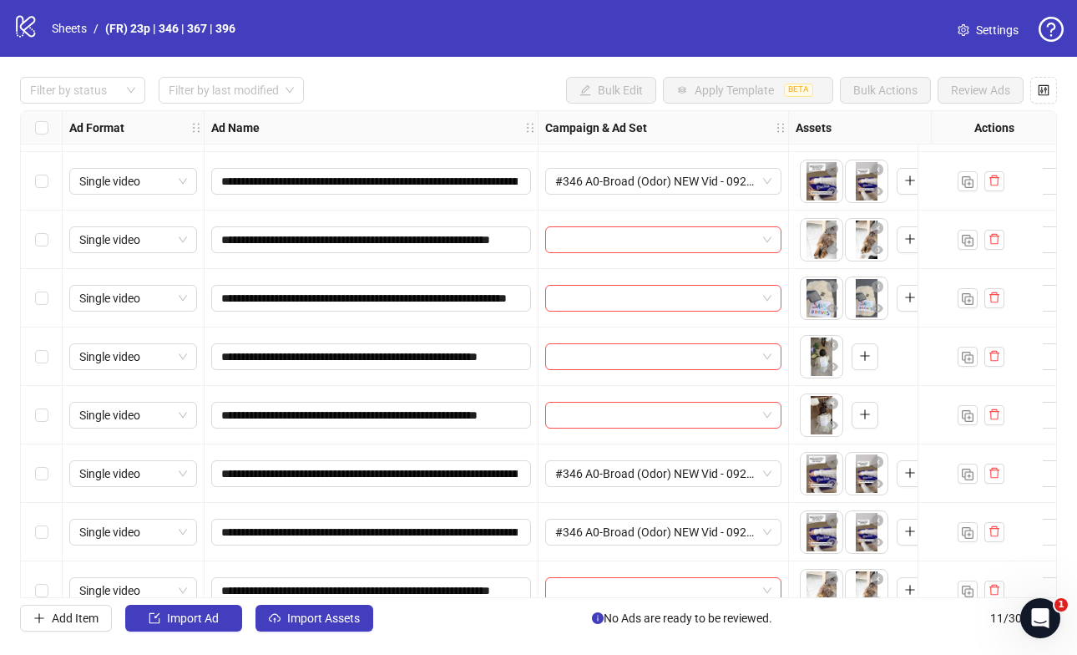
scroll to position [0, 0]
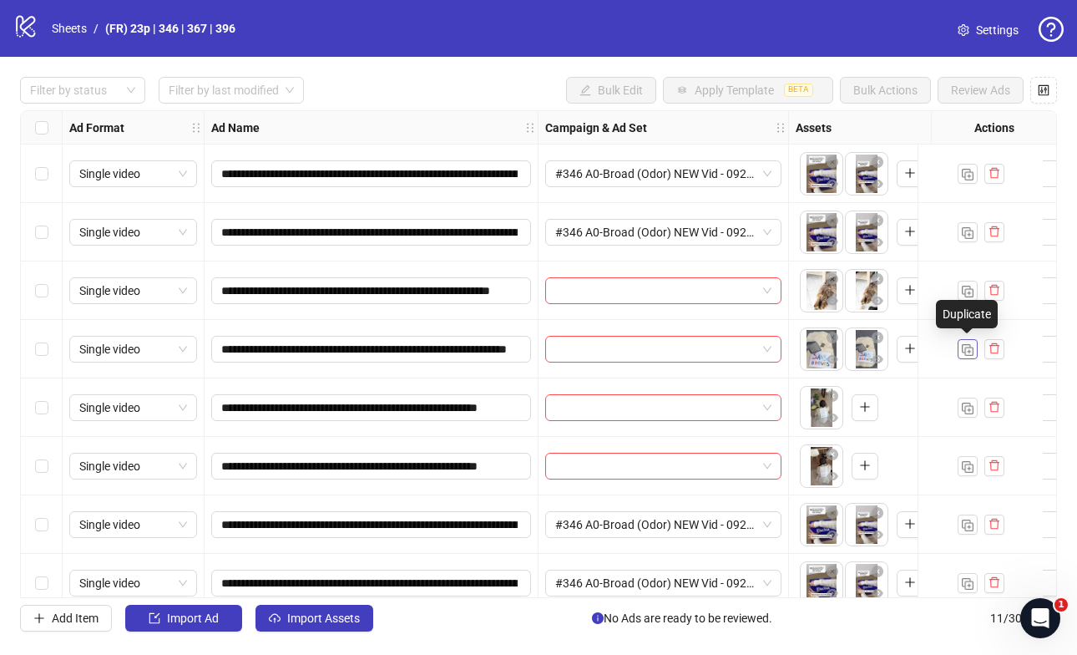
click at [969, 352] on img "button" at bounding box center [968, 350] width 12 height 12
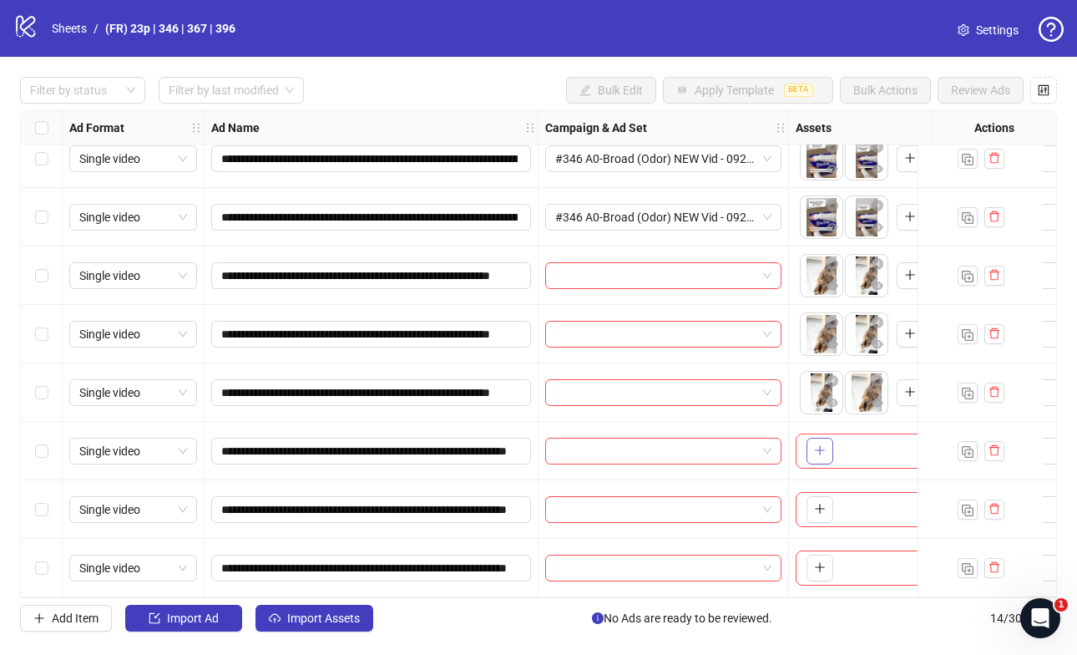
click at [817, 446] on icon "plus" at bounding box center [820, 450] width 12 height 12
click at [815, 504] on icon "plus" at bounding box center [820, 509] width 12 height 12
click at [822, 563] on icon "plus" at bounding box center [820, 567] width 12 height 12
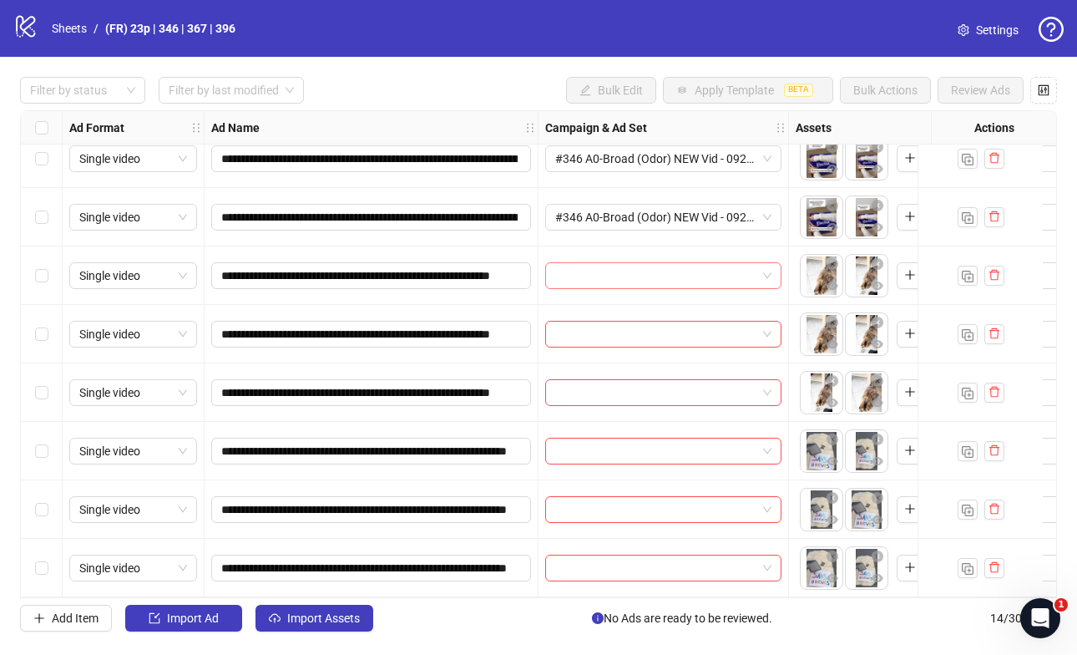
click at [629, 274] on input "search" at bounding box center [655, 275] width 201 height 25
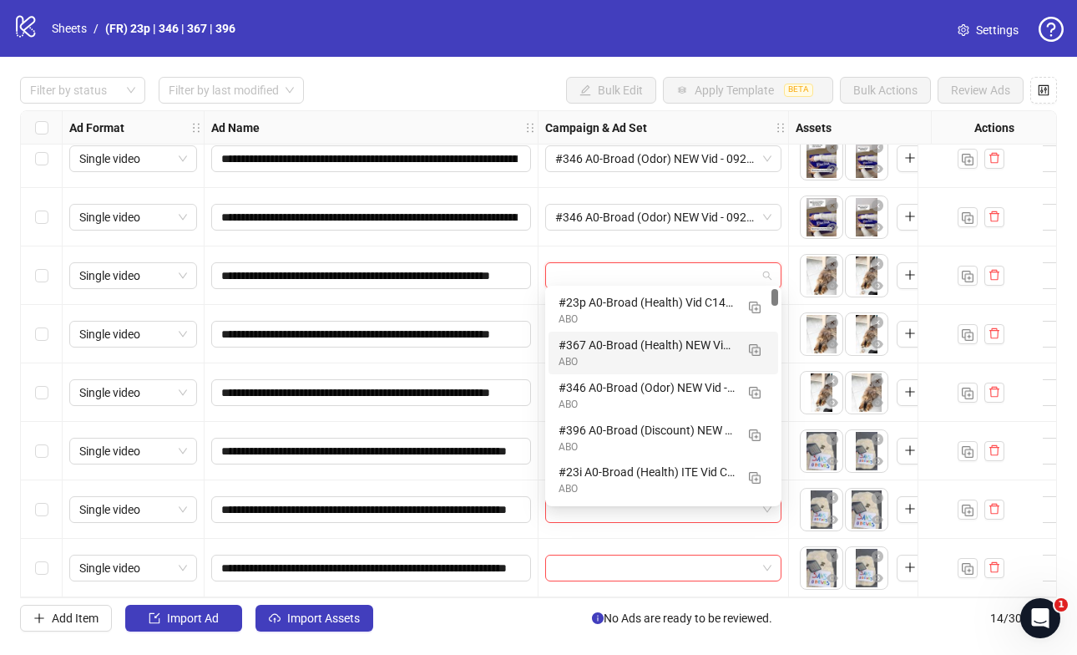
click at [623, 351] on div "#367 A0-Broad (Health) NEW Vid - 092625" at bounding box center [647, 345] width 176 height 18
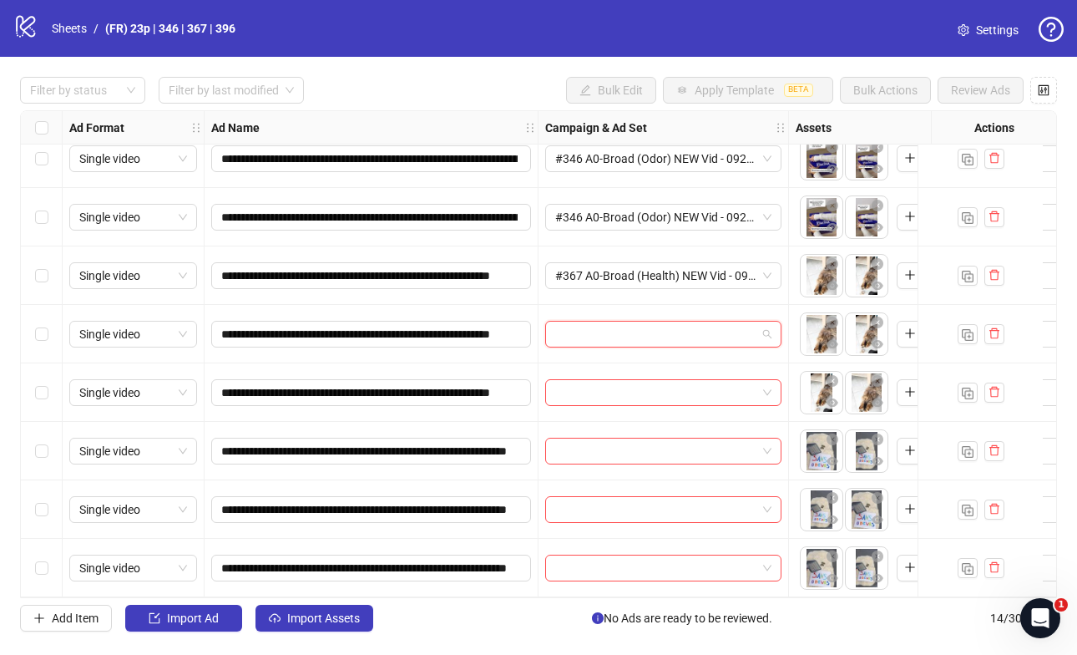
click at [596, 330] on input "search" at bounding box center [655, 334] width 201 height 25
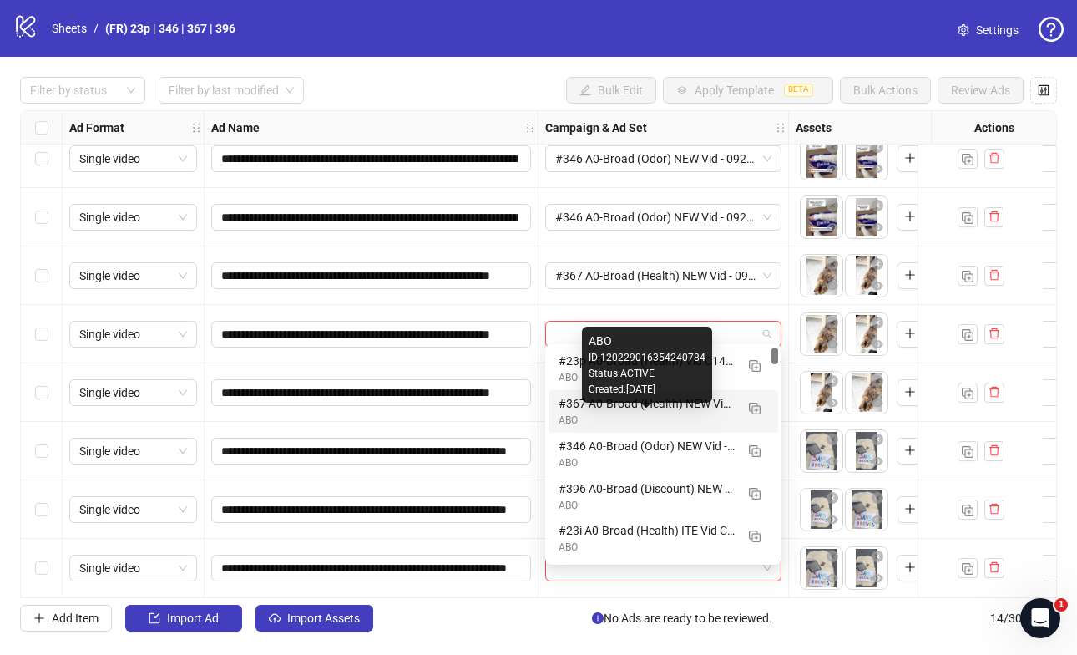
click at [600, 415] on div "ABO" at bounding box center [647, 421] width 176 height 16
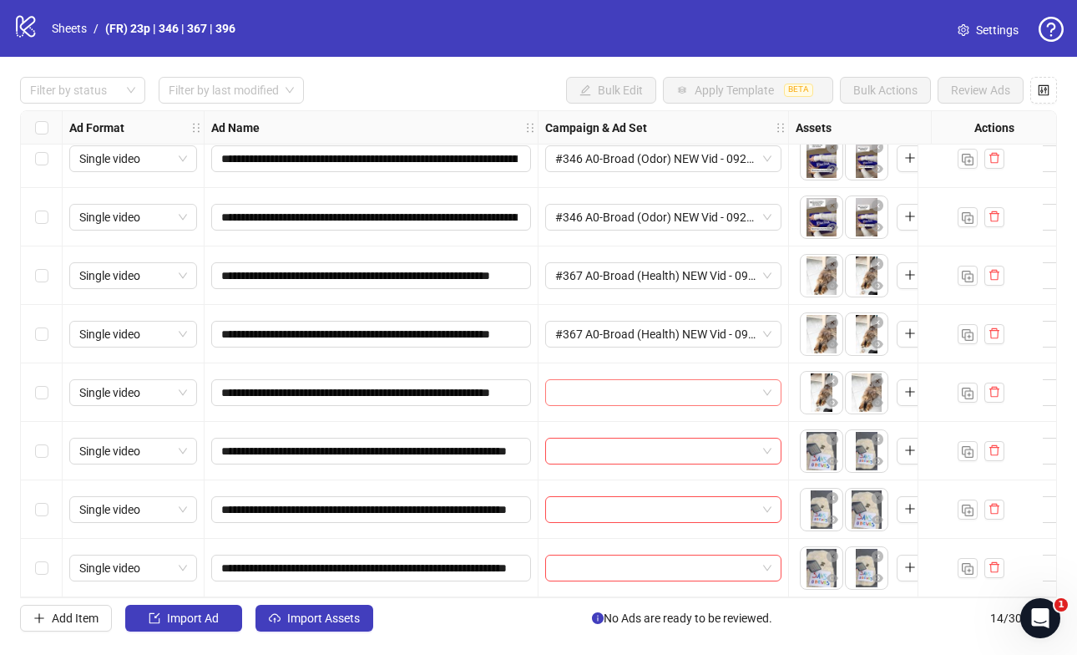
click at [595, 382] on input "search" at bounding box center [655, 392] width 201 height 25
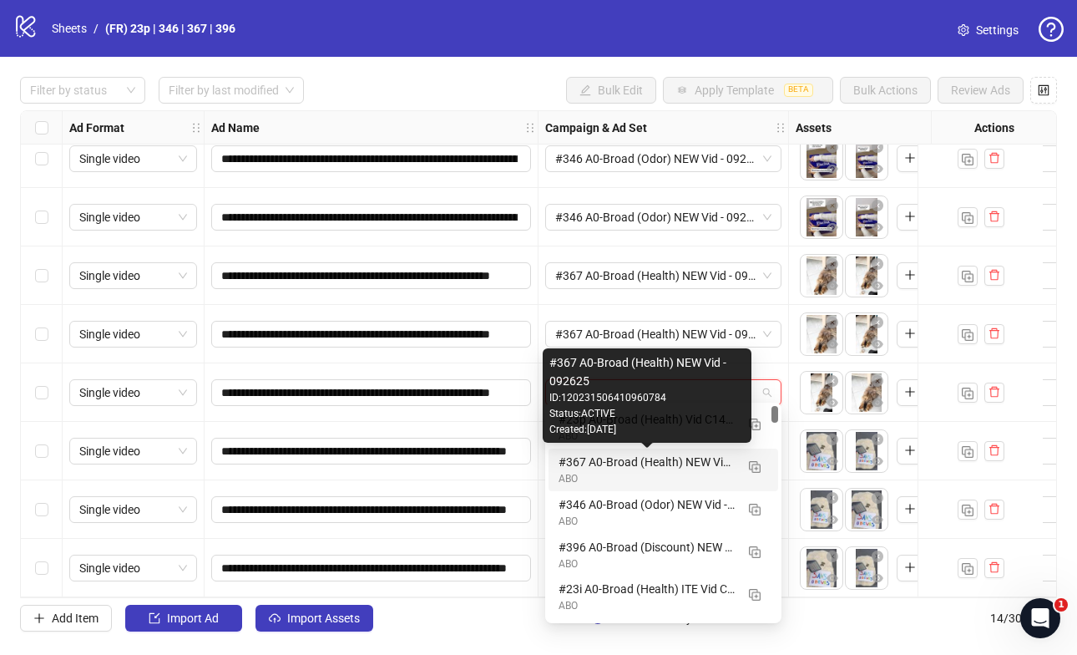
click at [667, 459] on div "#367 A0-Broad (Health) NEW Vid - 092625" at bounding box center [647, 462] width 176 height 18
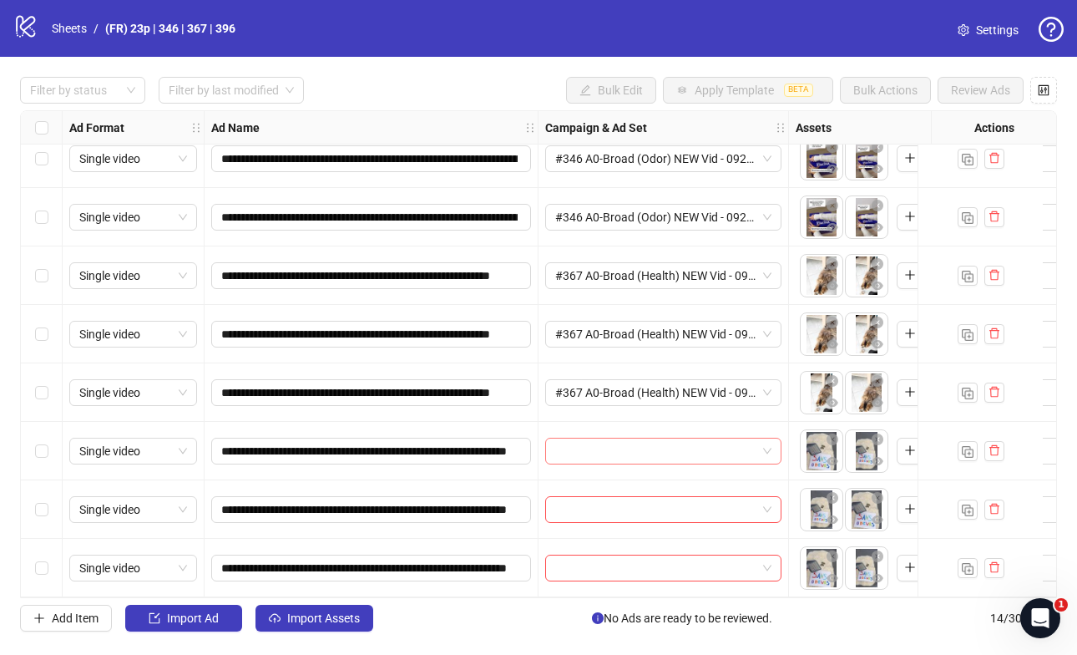
click at [633, 454] on input "search" at bounding box center [655, 450] width 201 height 25
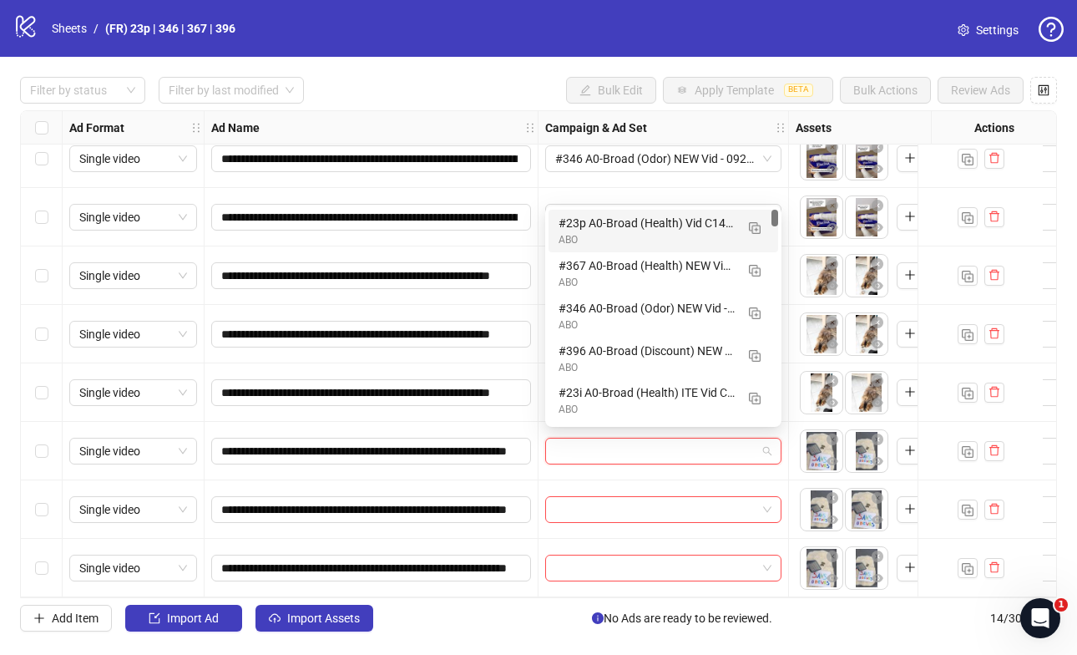
click at [631, 230] on div "#23p A0-Broad (Health) Vid C140 - 092625" at bounding box center [647, 223] width 176 height 18
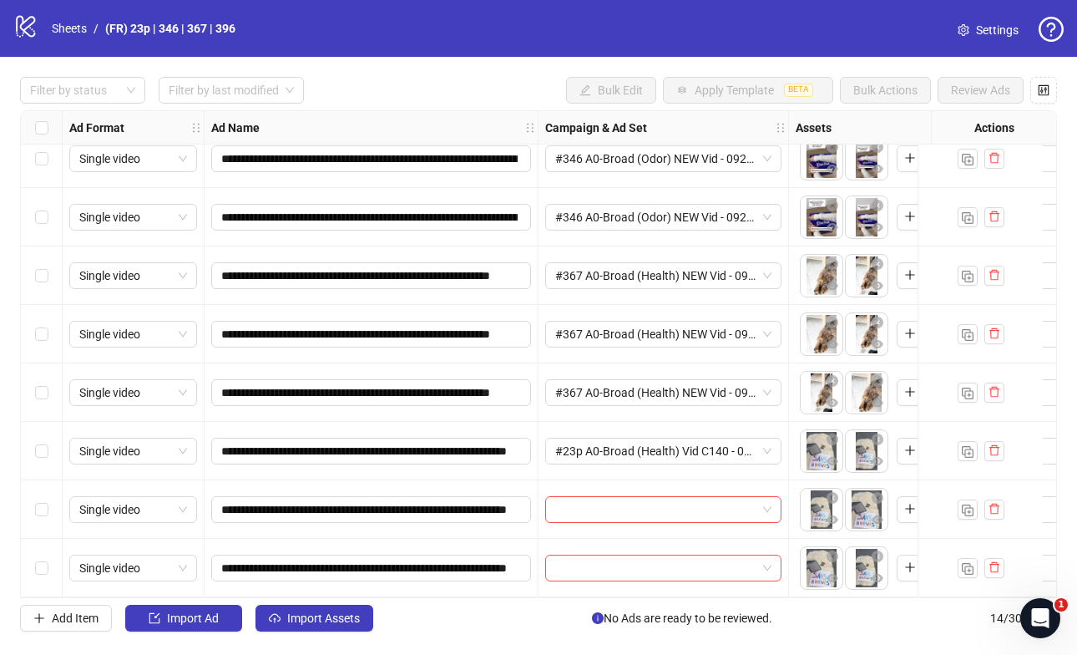
drag, startPoint x: 604, startPoint y: 498, endPoint x: 493, endPoint y: 470, distance: 114.5
click at [603, 498] on input "search" at bounding box center [655, 509] width 201 height 25
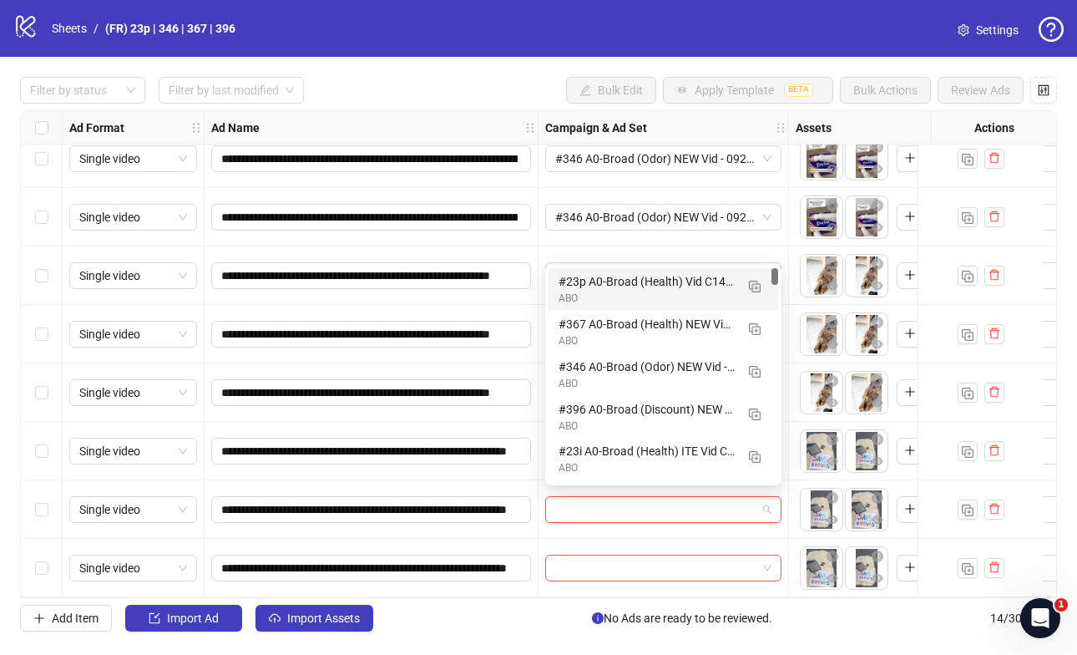
click at [590, 300] on div "ABO" at bounding box center [647, 299] width 176 height 16
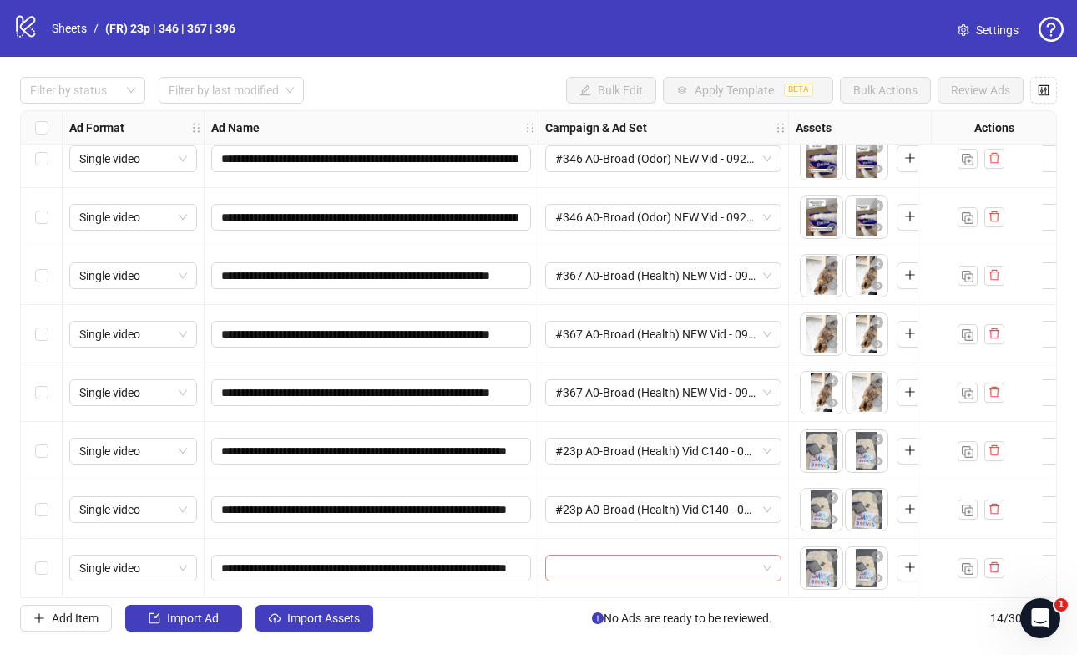
click at [575, 566] on input "search" at bounding box center [655, 567] width 201 height 25
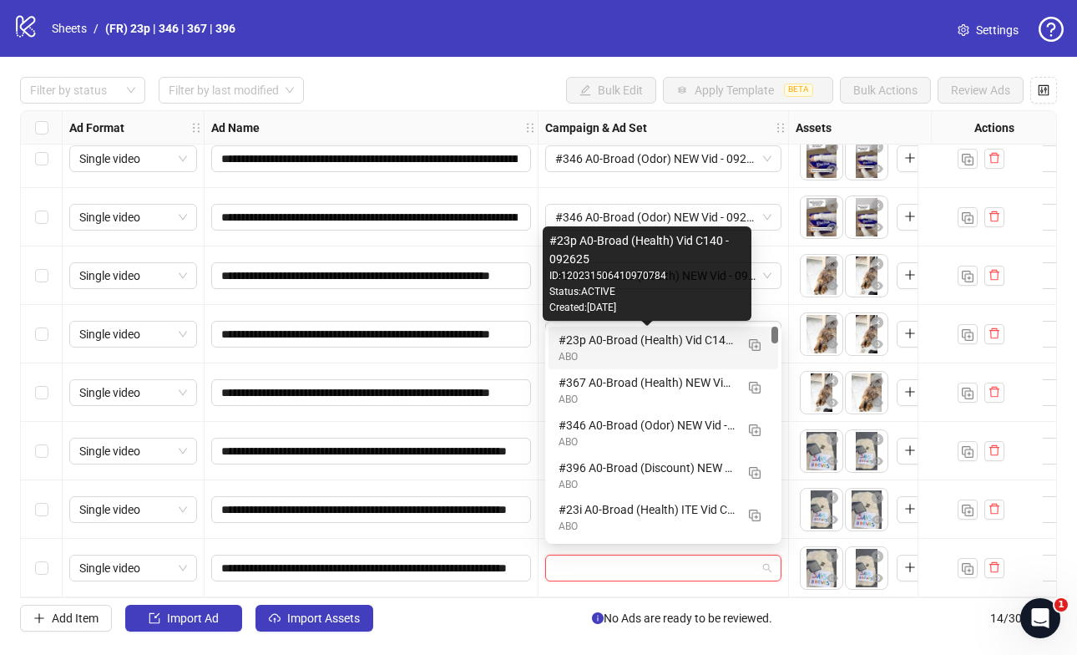
click at [582, 347] on div "#23p A0-Broad (Health) Vid C140 - 092625" at bounding box center [647, 340] width 176 height 18
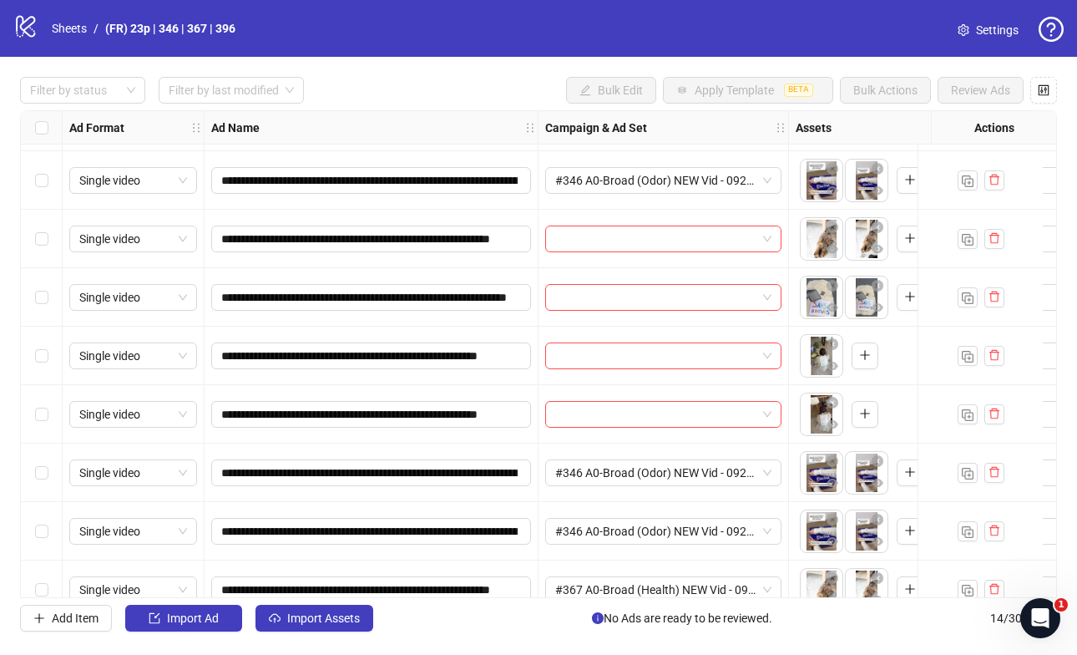
scroll to position [0, 0]
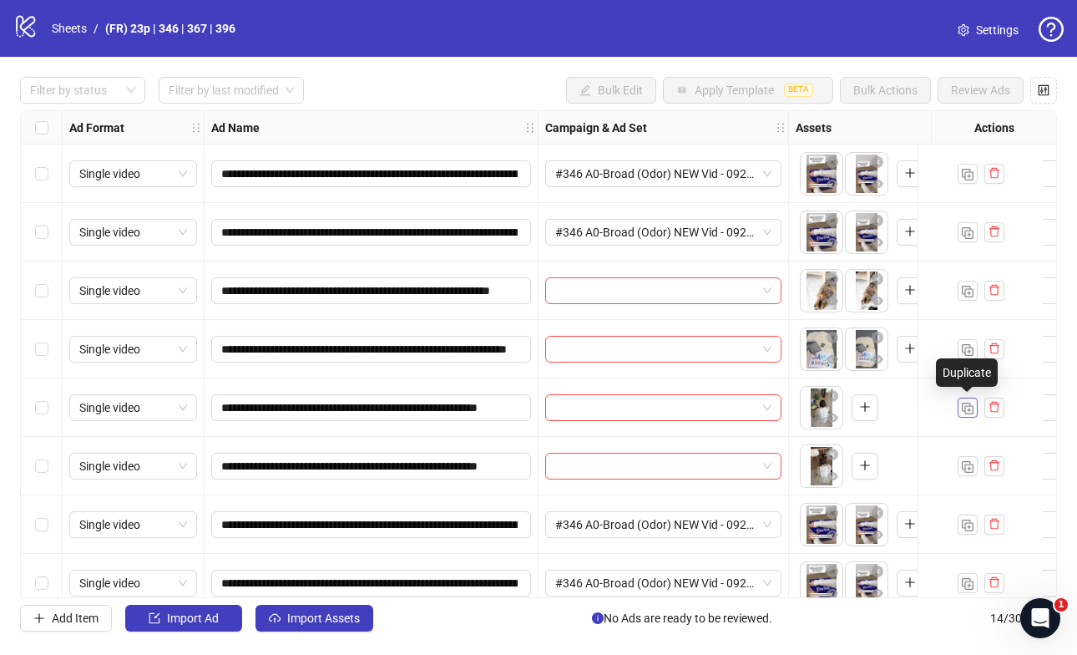
click at [966, 410] on img "button" at bounding box center [968, 409] width 12 height 12
click at [966, 467] on img "button" at bounding box center [968, 467] width 12 height 12
click at [601, 409] on input "search" at bounding box center [655, 407] width 201 height 25
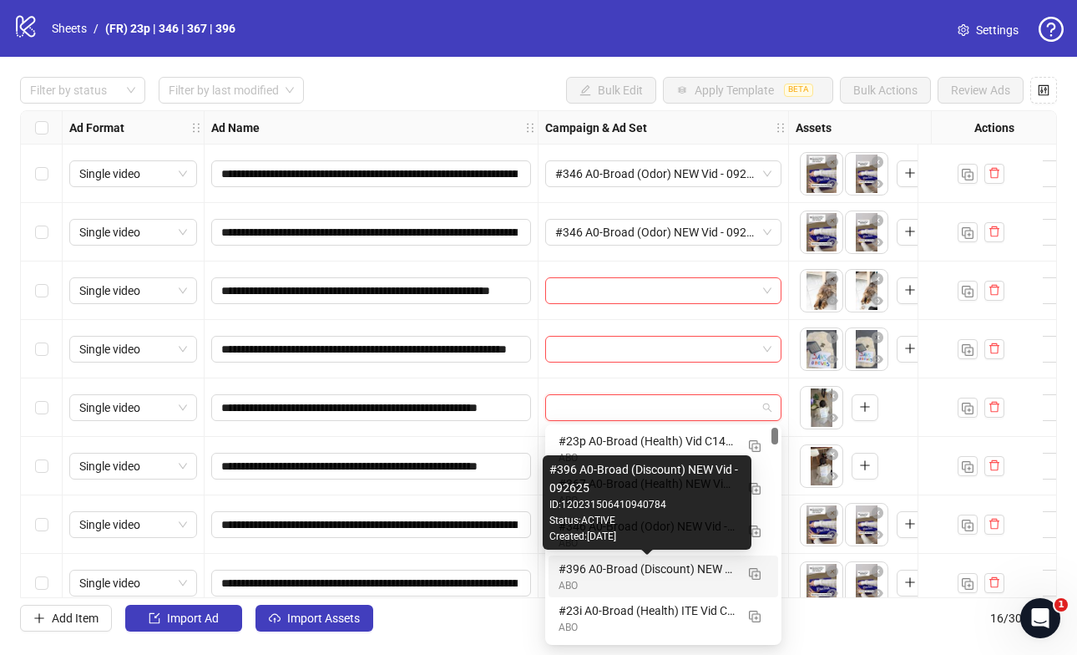
click at [623, 575] on div "#396 A0-Broad (Discount) NEW Vid - 092625" at bounding box center [647, 569] width 176 height 18
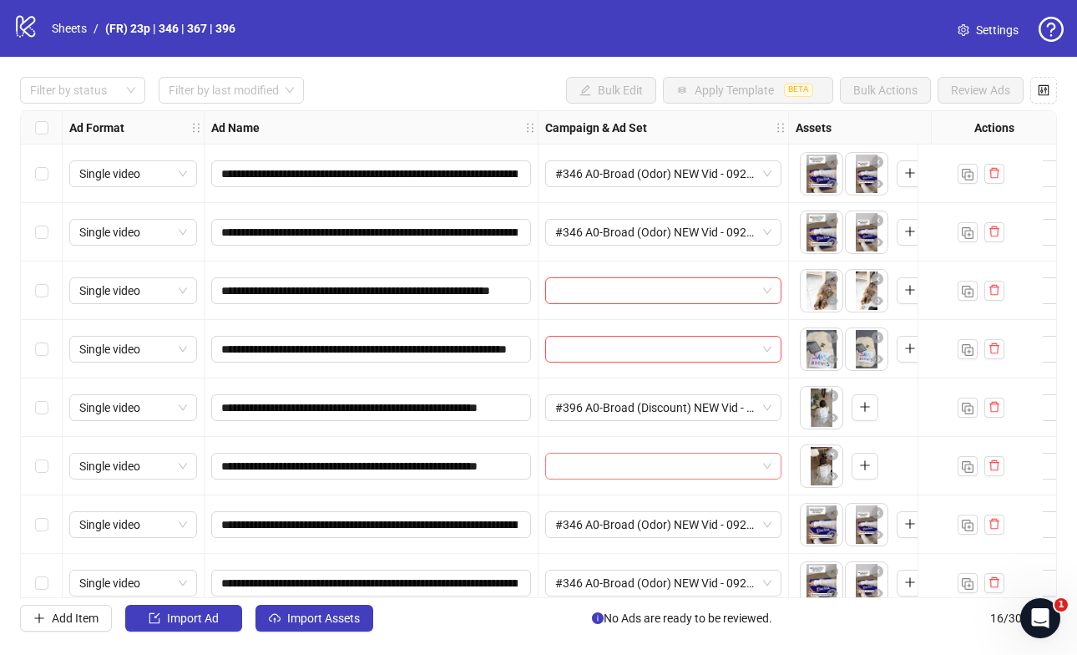
click at [597, 464] on input "search" at bounding box center [655, 466] width 201 height 25
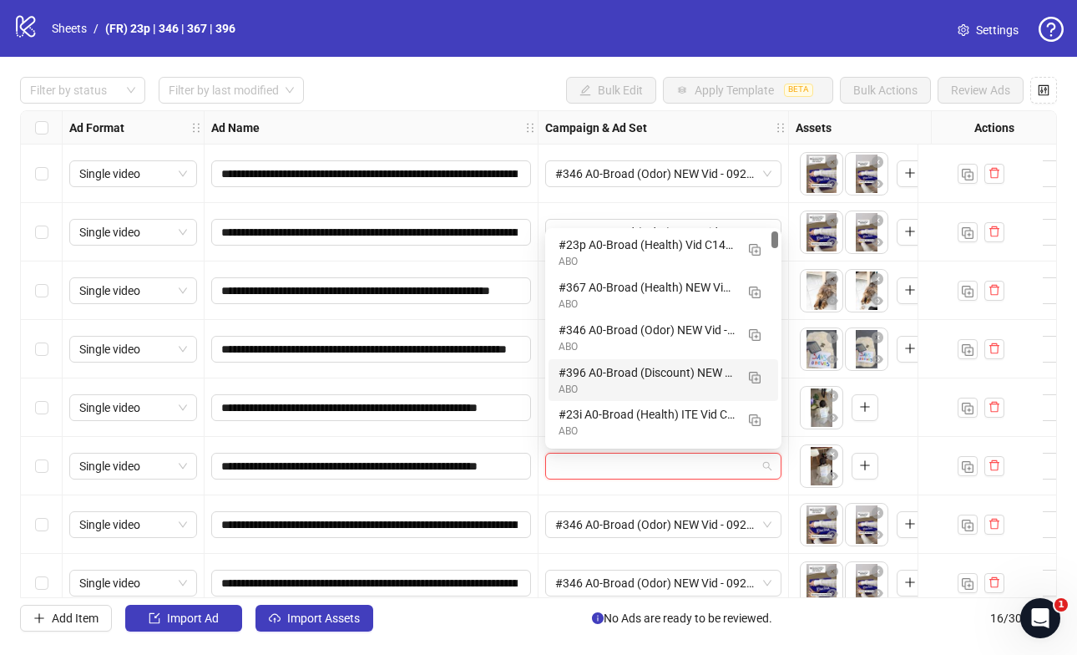
click at [596, 365] on div "#396 A0-Broad (Discount) NEW Vid - 092625" at bounding box center [647, 372] width 176 height 18
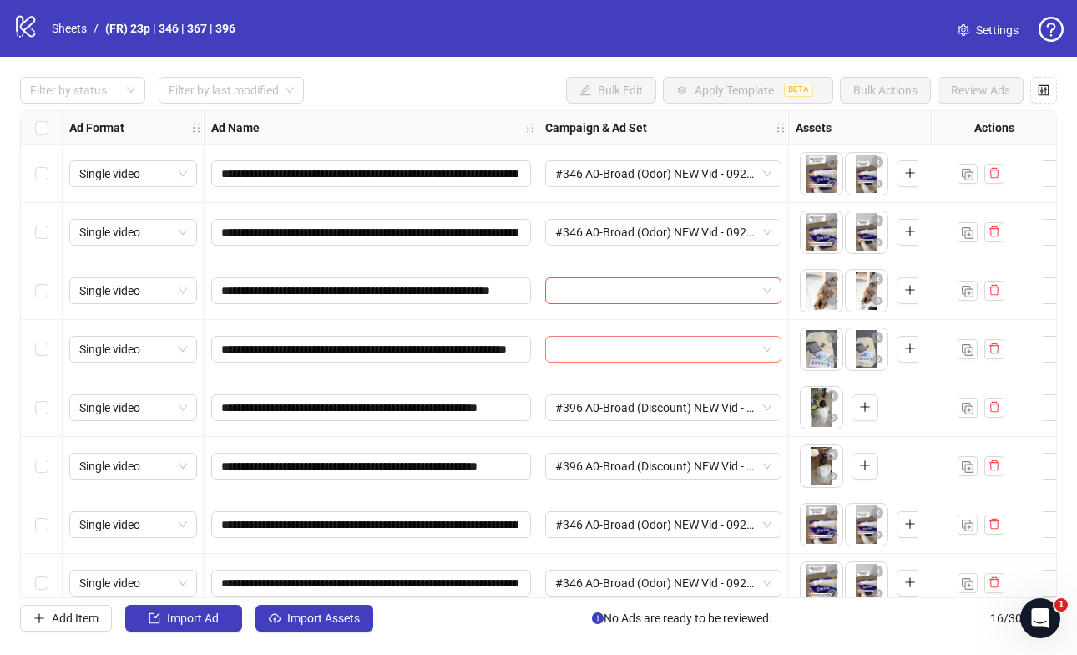
click at [629, 350] on input "search" at bounding box center [655, 349] width 201 height 25
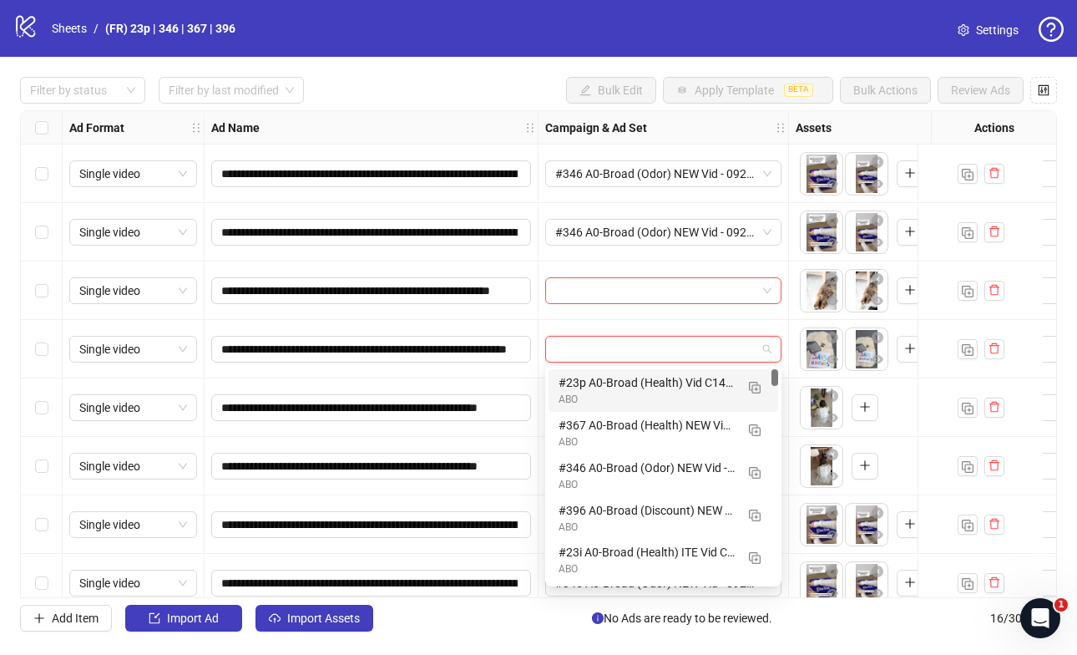
click at [601, 393] on div "ABO" at bounding box center [647, 400] width 176 height 16
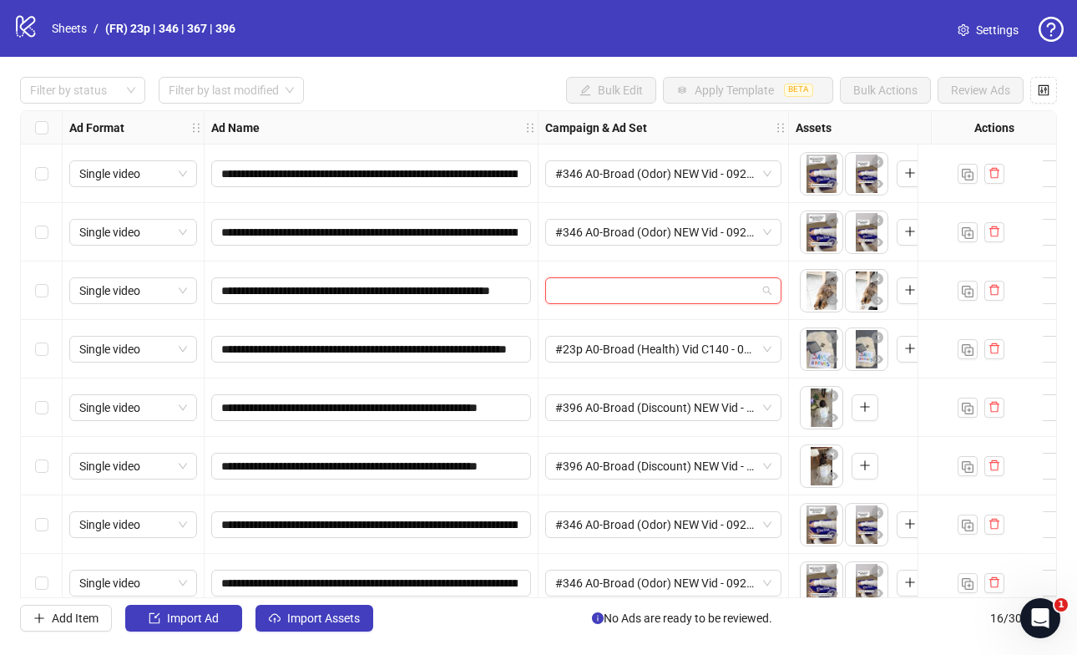
click at [599, 290] on input "search" at bounding box center [655, 290] width 201 height 25
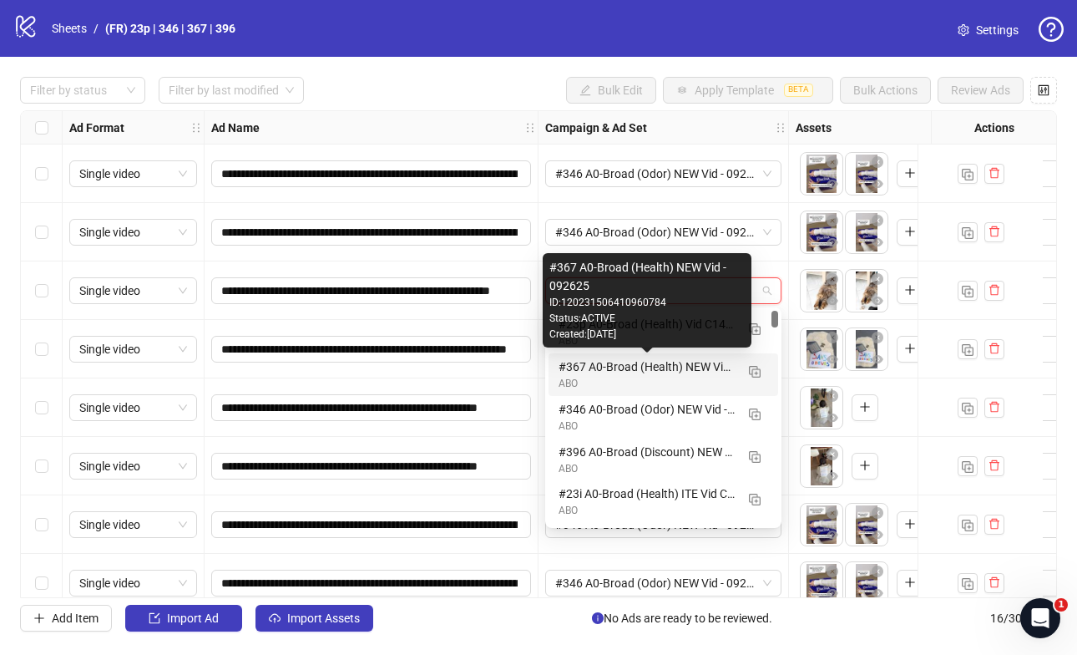
click at [606, 368] on div "#367 A0-Broad (Health) NEW Vid - 092625" at bounding box center [647, 366] width 176 height 18
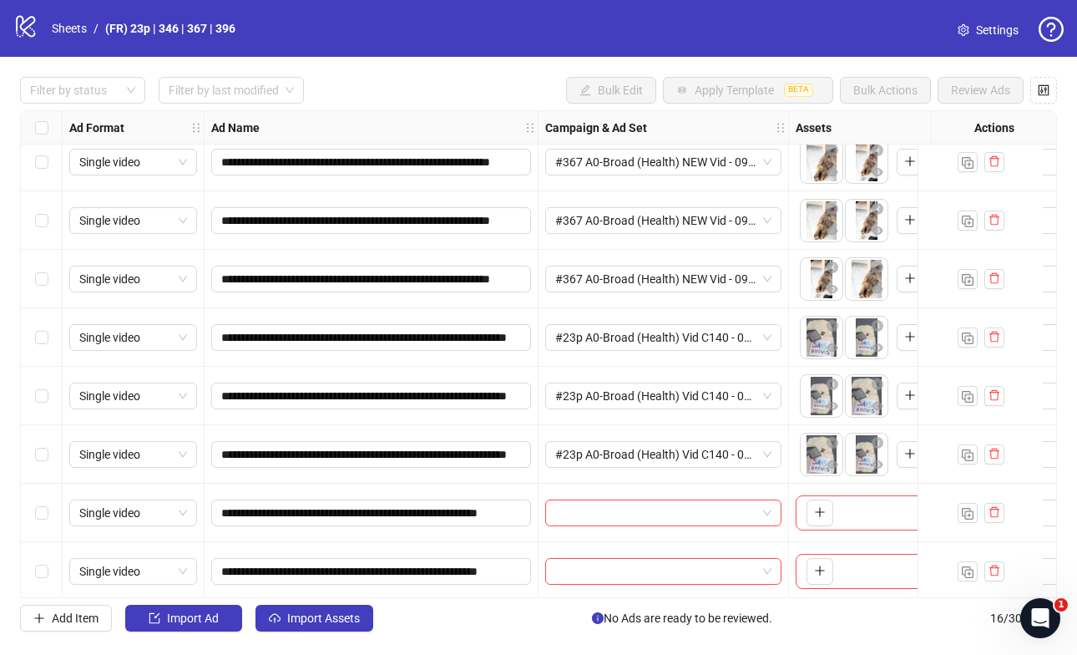
scroll to position [489, 0]
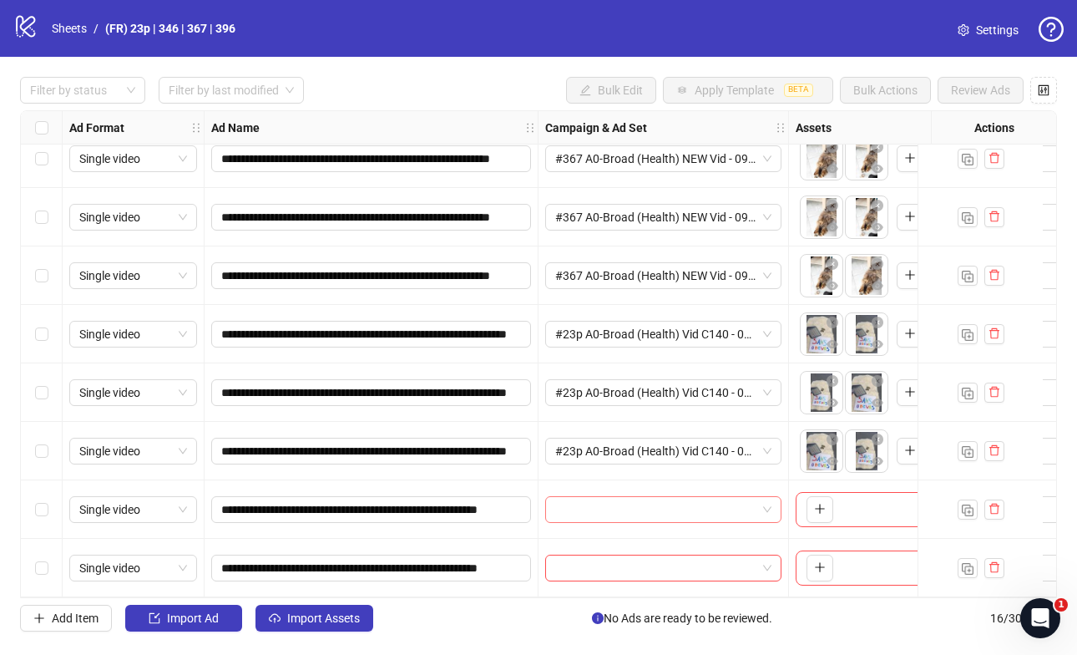
click at [695, 506] on input "search" at bounding box center [655, 509] width 201 height 25
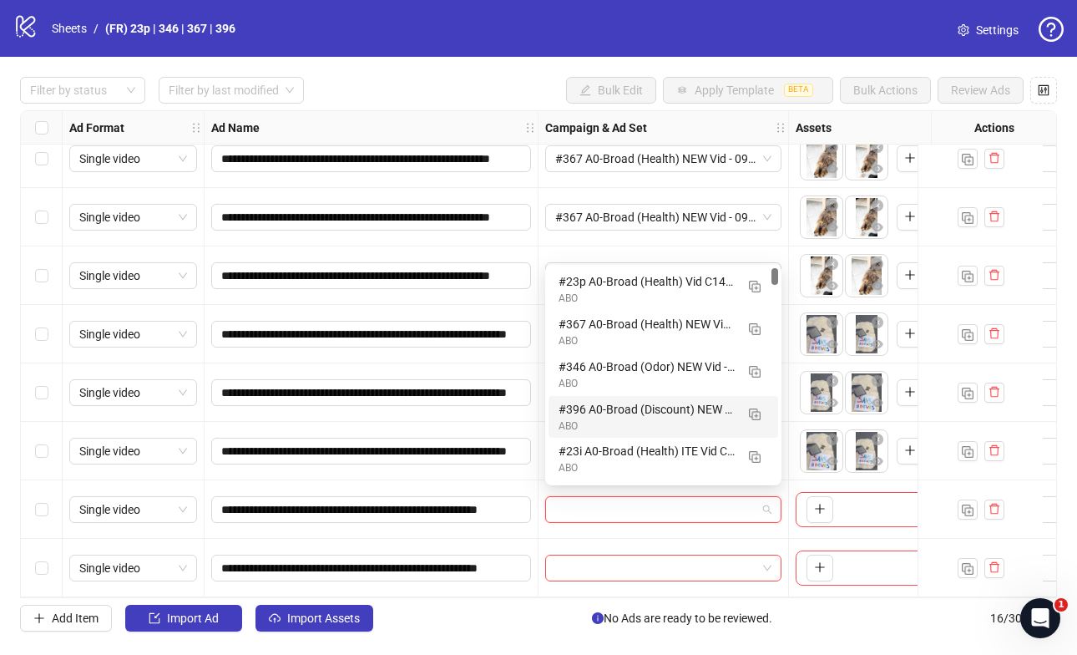
click at [625, 408] on div "#396 A0-Broad (Discount) NEW Vid - 092625" at bounding box center [647, 409] width 176 height 18
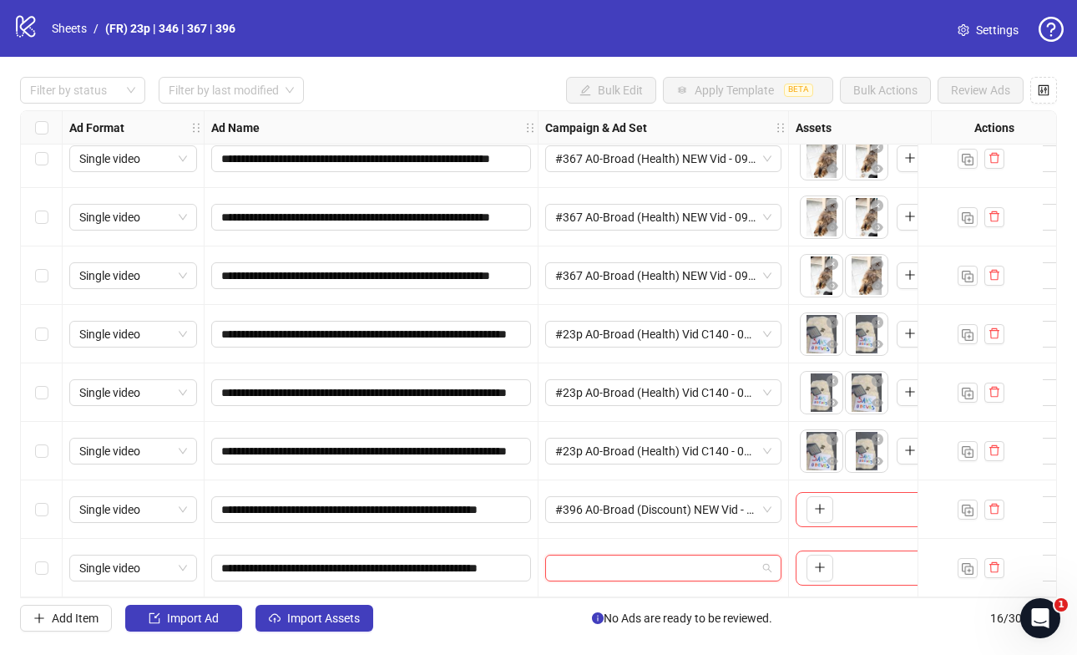
drag, startPoint x: 600, startPoint y: 560, endPoint x: 520, endPoint y: 545, distance: 80.9
click at [599, 560] on input "search" at bounding box center [655, 567] width 201 height 25
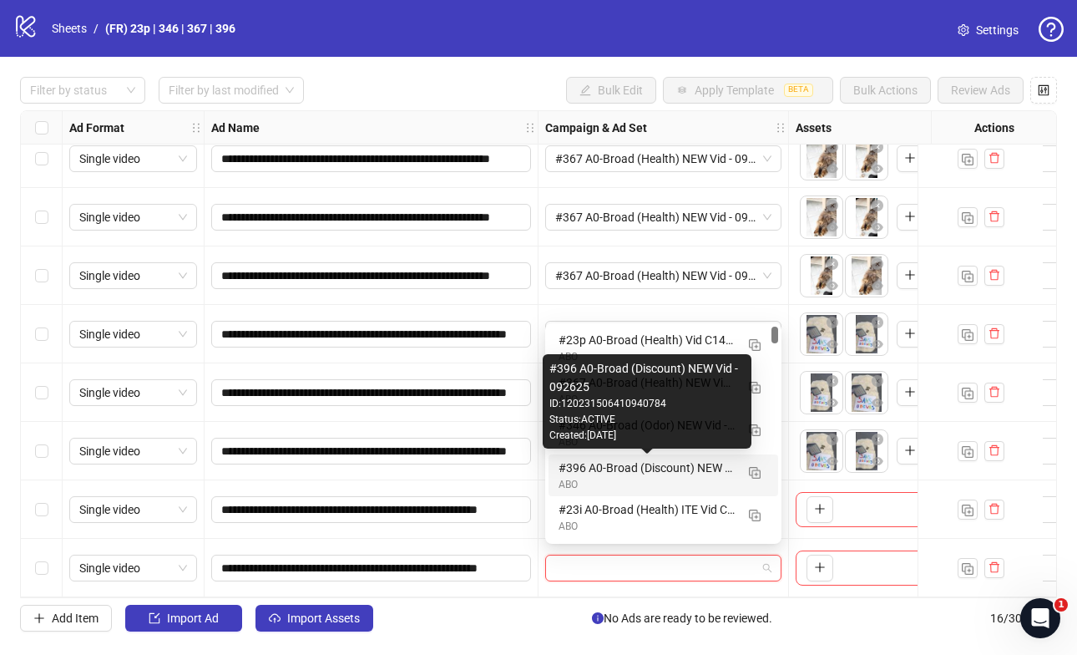
drag, startPoint x: 629, startPoint y: 469, endPoint x: 597, endPoint y: 471, distance: 31.8
click at [629, 469] on div "#396 A0-Broad (Discount) NEW Vid - 092625" at bounding box center [647, 468] width 176 height 18
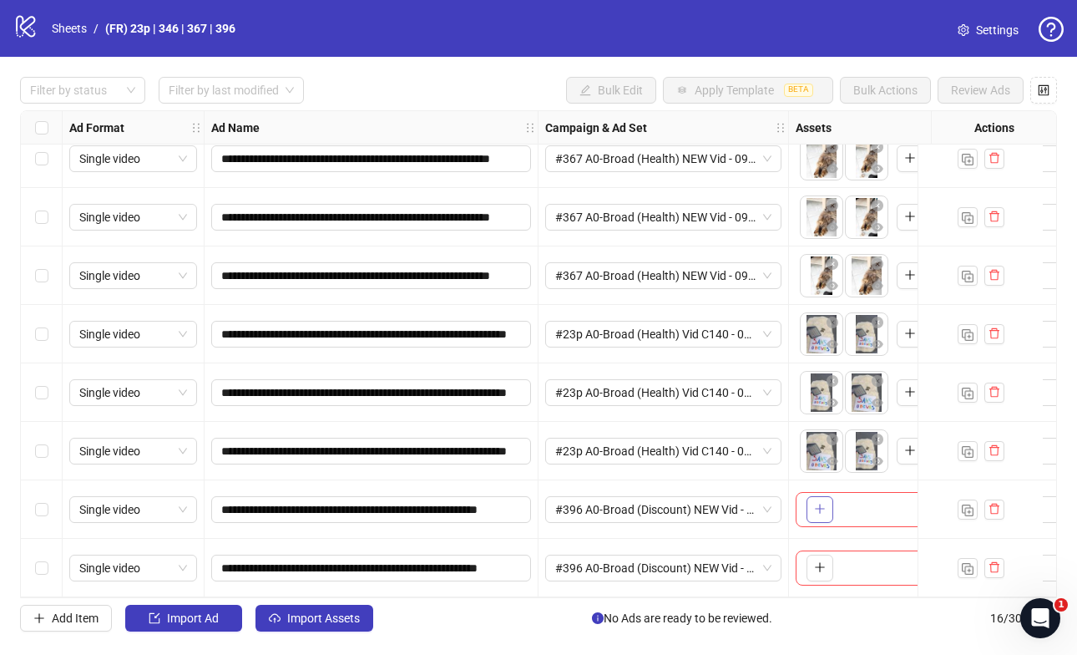
click at [819, 504] on icon "plus" at bounding box center [820, 509] width 12 height 12
click at [814, 565] on icon "plus" at bounding box center [820, 567] width 12 height 12
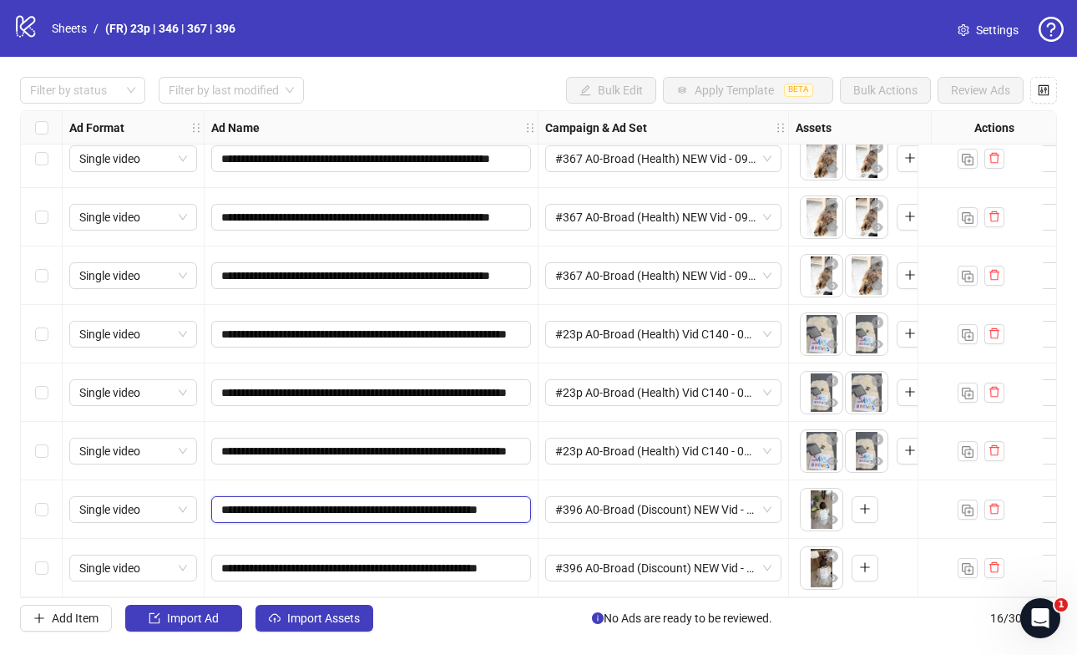
scroll to position [0, 34]
click at [510, 502] on input "**********" at bounding box center [369, 509] width 297 height 18
click at [413, 500] on input "**********" at bounding box center [369, 509] width 297 height 18
type input "**********"
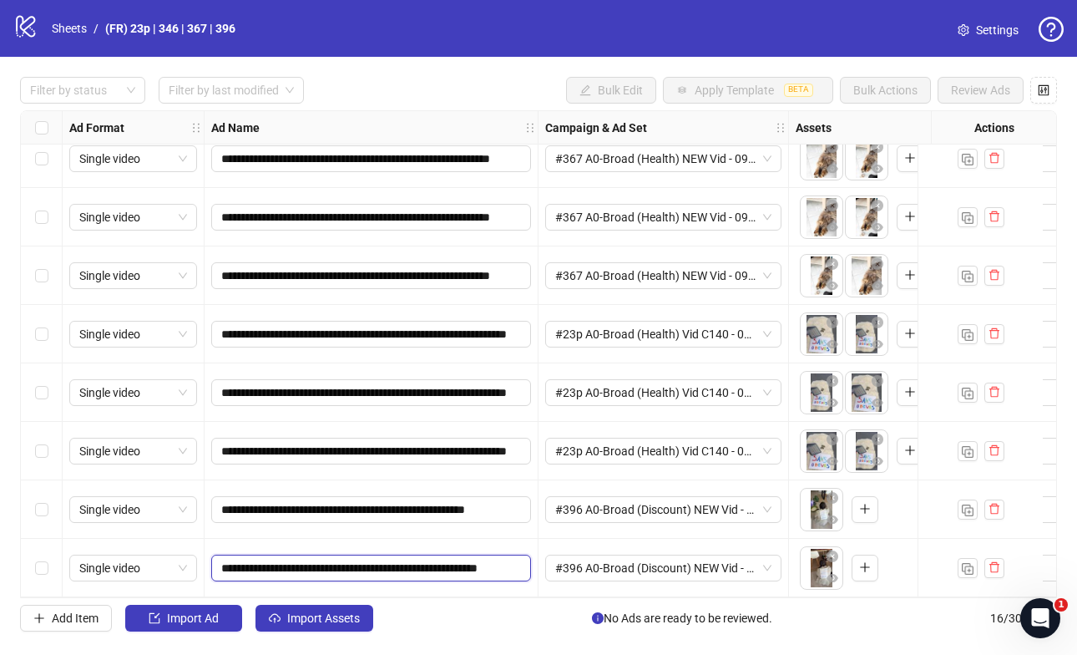
click at [447, 564] on input "**********" at bounding box center [369, 568] width 297 height 18
type input "**********"
drag, startPoint x: 509, startPoint y: 506, endPoint x: 533, endPoint y: 507, distance: 23.4
click at [533, 507] on div "**********" at bounding box center [372, 509] width 334 height 58
click at [499, 501] on input "**********" at bounding box center [369, 509] width 297 height 18
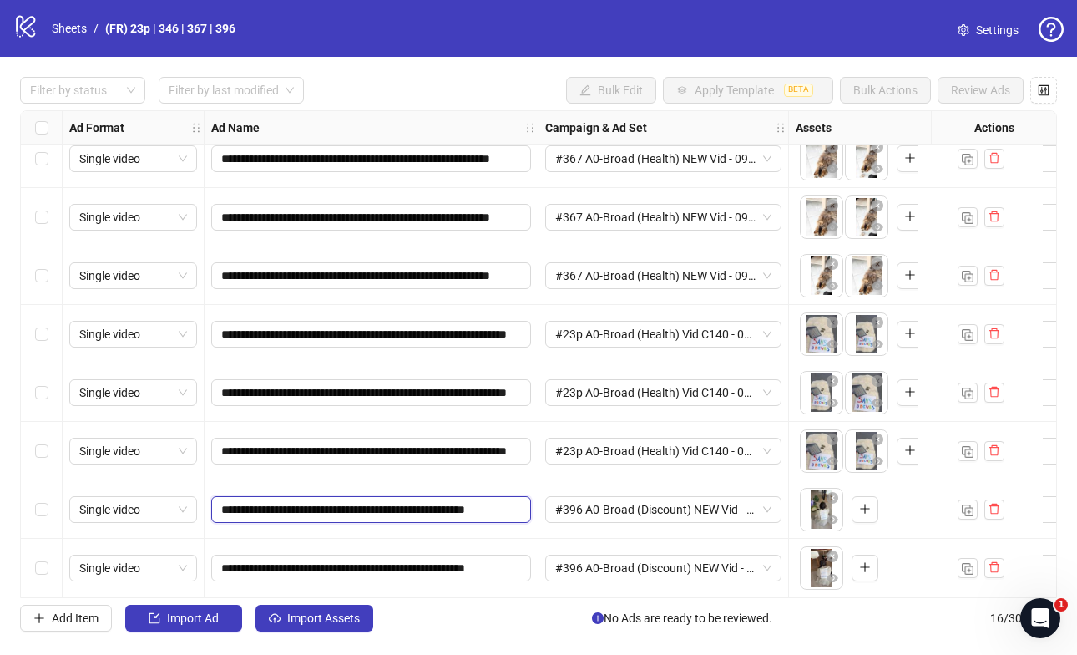
drag, startPoint x: 476, startPoint y: 501, endPoint x: 525, endPoint y: 501, distance: 49.3
click at [525, 501] on span "**********" at bounding box center [371, 509] width 320 height 27
drag, startPoint x: 508, startPoint y: 548, endPoint x: 504, endPoint y: 559, distance: 11.6
click at [508, 555] on span "**********" at bounding box center [371, 568] width 320 height 27
drag, startPoint x: 500, startPoint y: 562, endPoint x: 526, endPoint y: 560, distance: 26.0
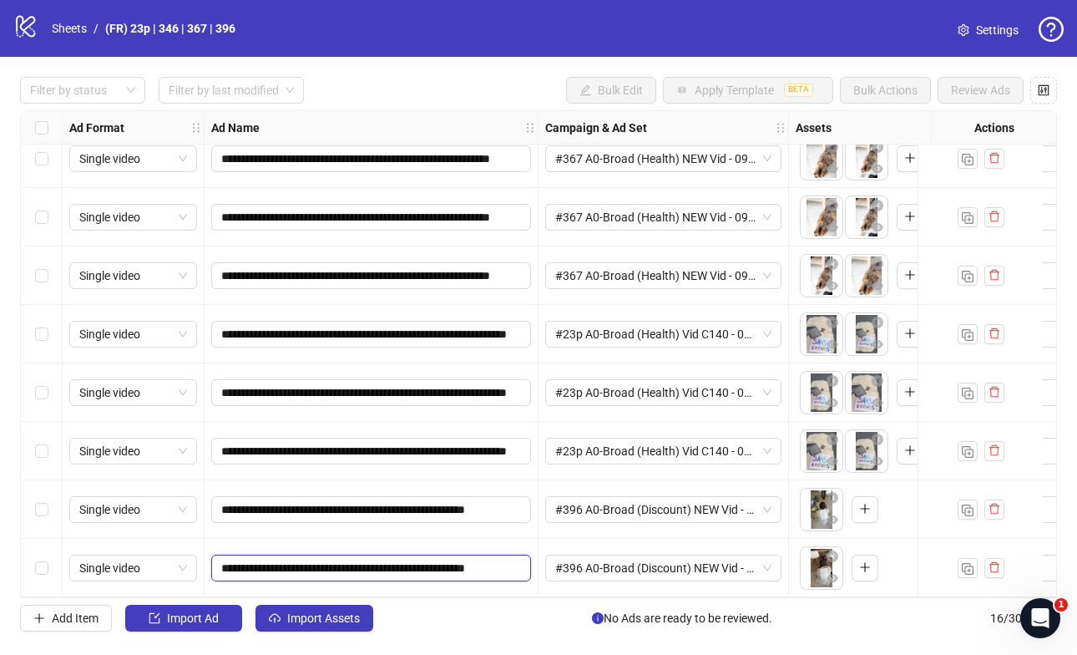
click at [525, 560] on span "**********" at bounding box center [371, 568] width 320 height 27
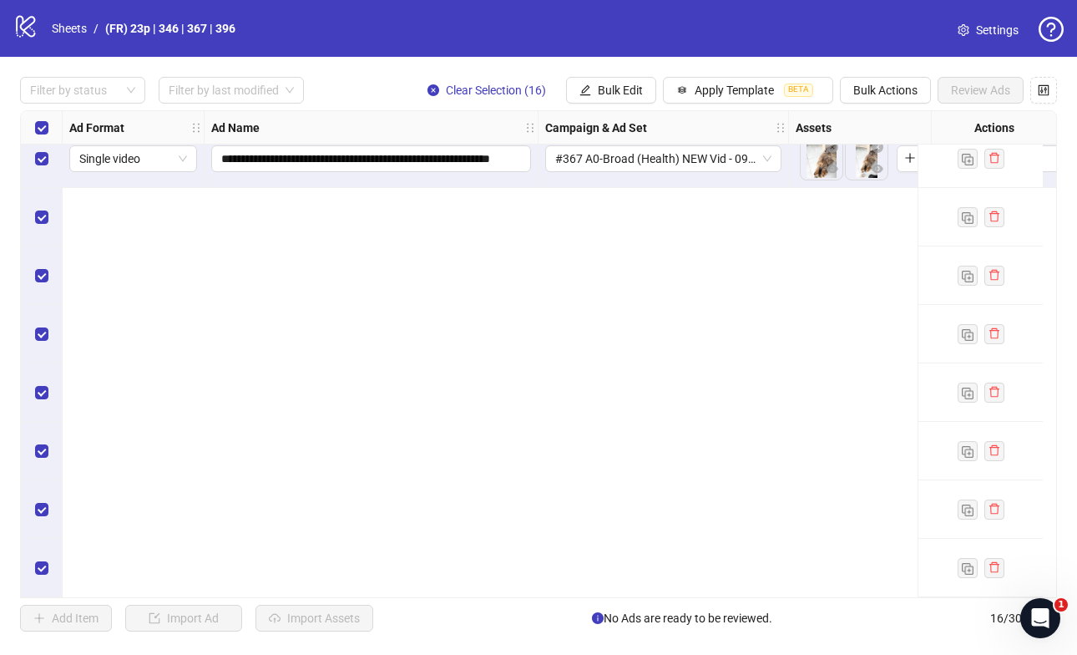
scroll to position [0, 0]
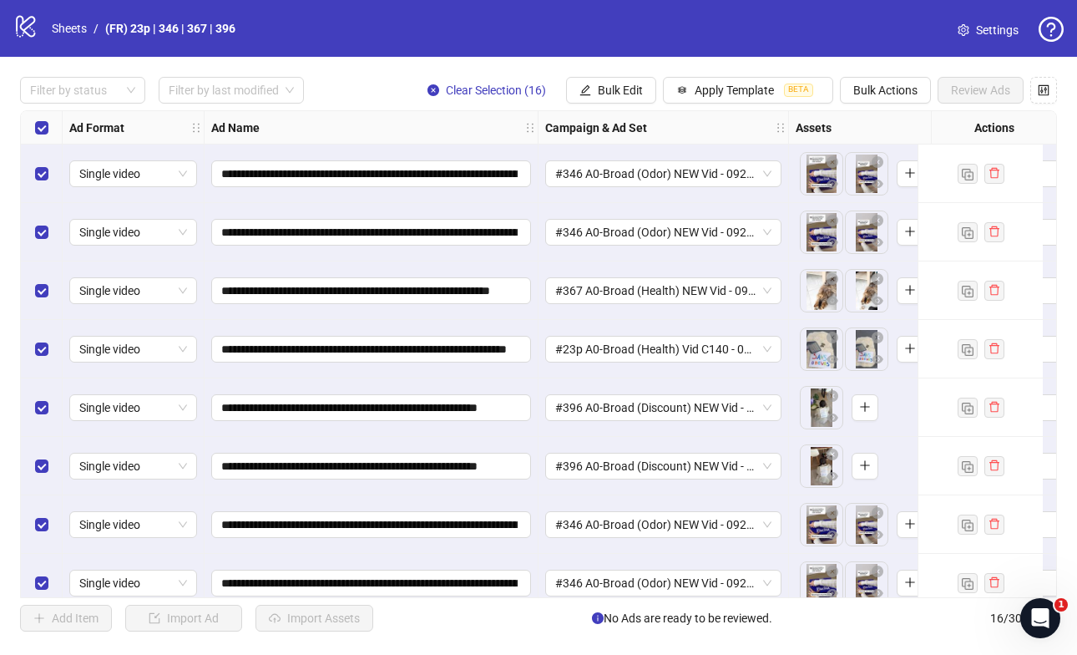
click at [963, 25] on icon "setting" at bounding box center [964, 30] width 12 height 12
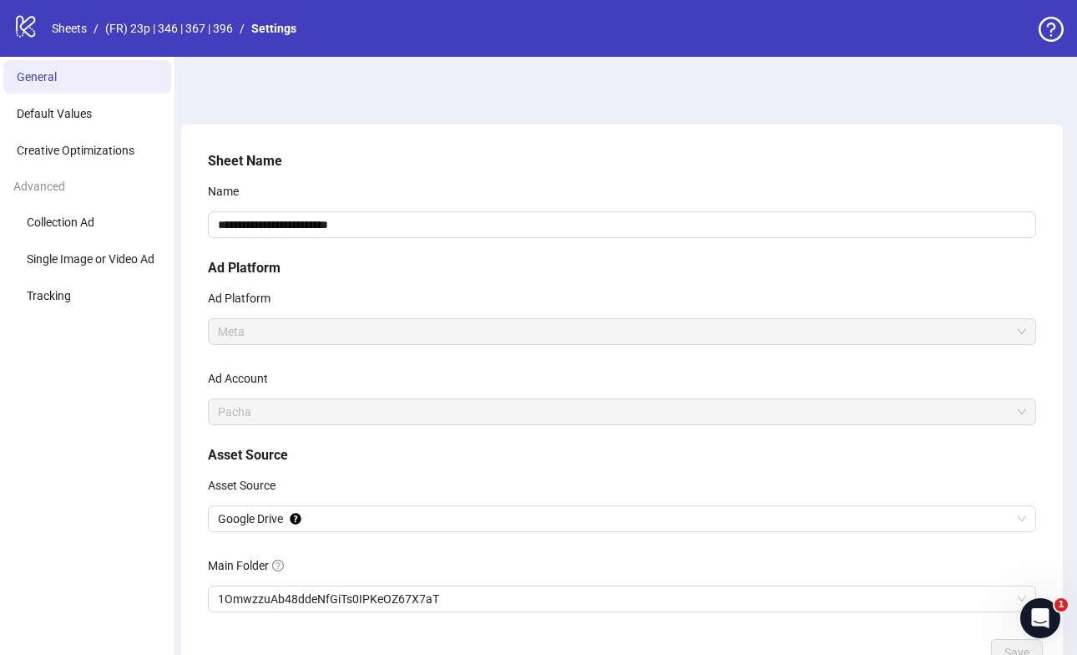
scroll to position [119, 0]
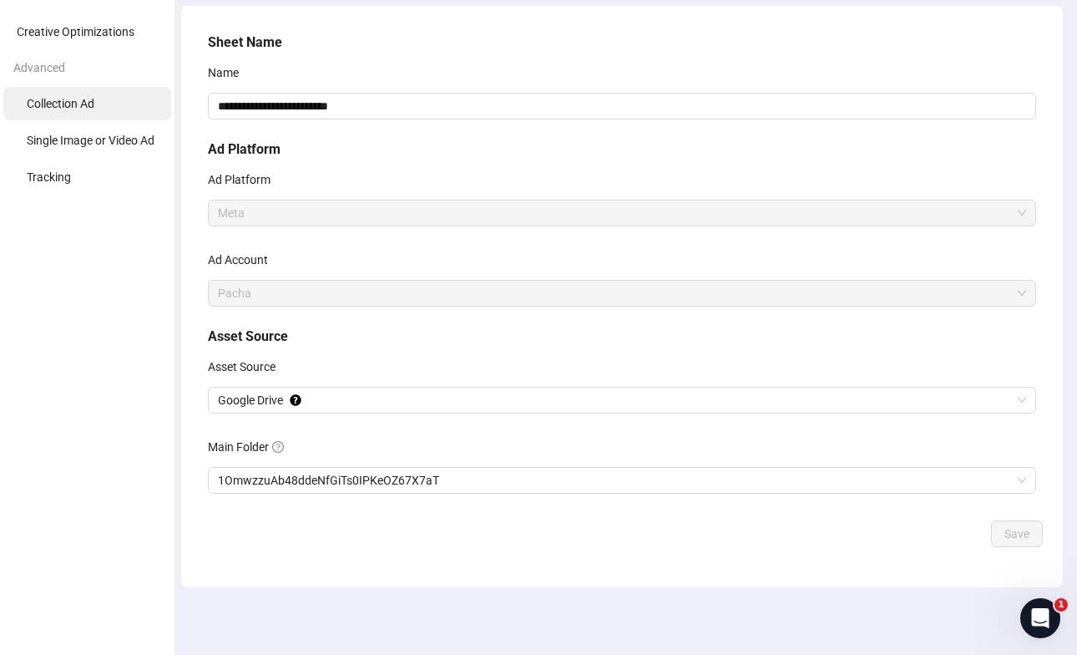
click at [84, 107] on span "Collection Ad" at bounding box center [61, 103] width 68 height 13
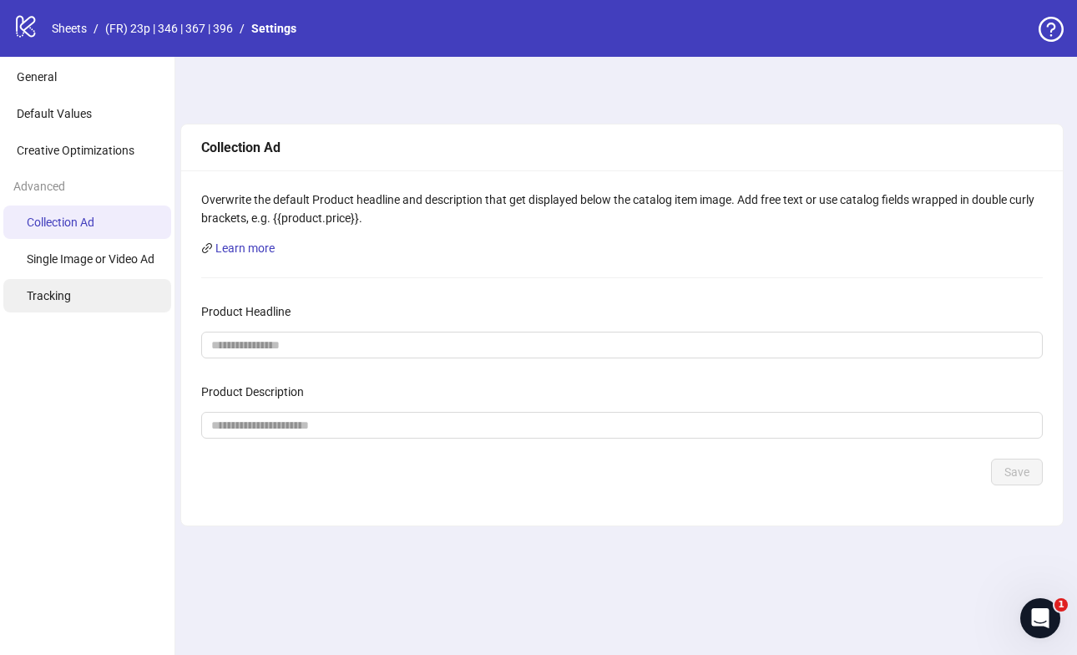
click at [64, 291] on span "Tracking" at bounding box center [49, 295] width 44 height 13
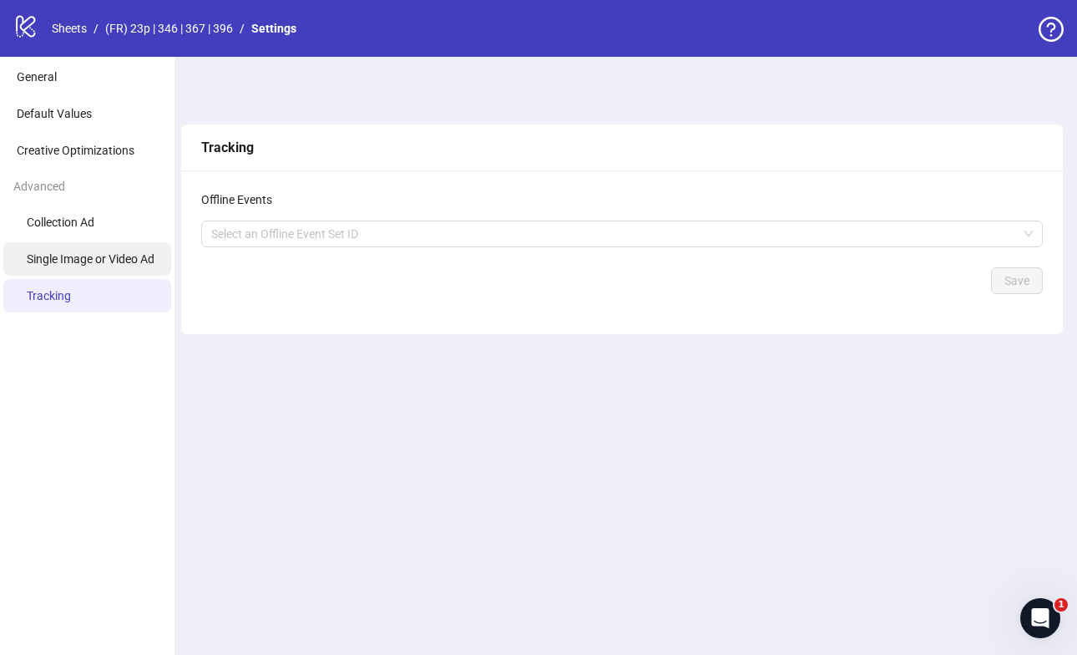
click at [74, 262] on span "Single Image or Video Ad" at bounding box center [91, 258] width 128 height 13
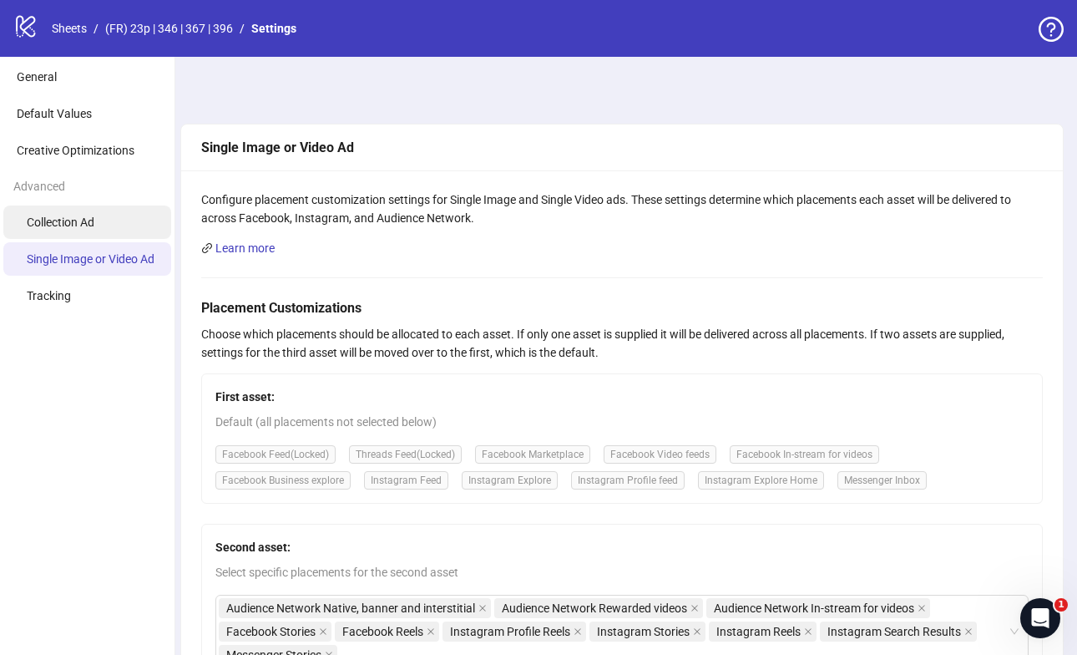
click at [53, 225] on span "Collection Ad" at bounding box center [61, 221] width 68 height 13
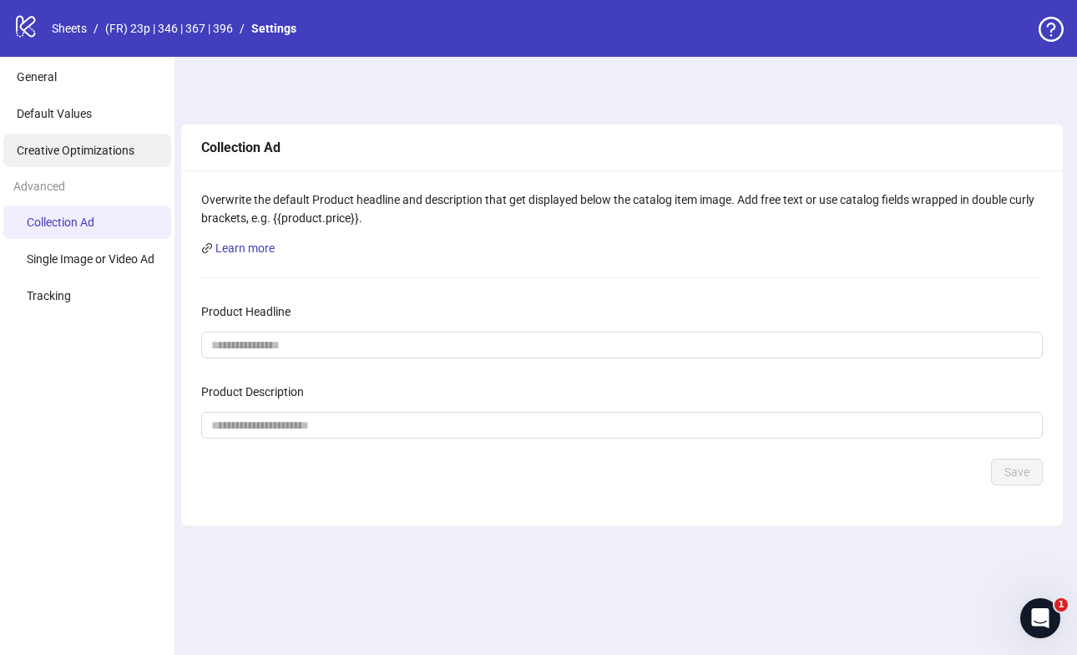
click at [74, 149] on span "Creative Optimizations" at bounding box center [76, 150] width 118 height 13
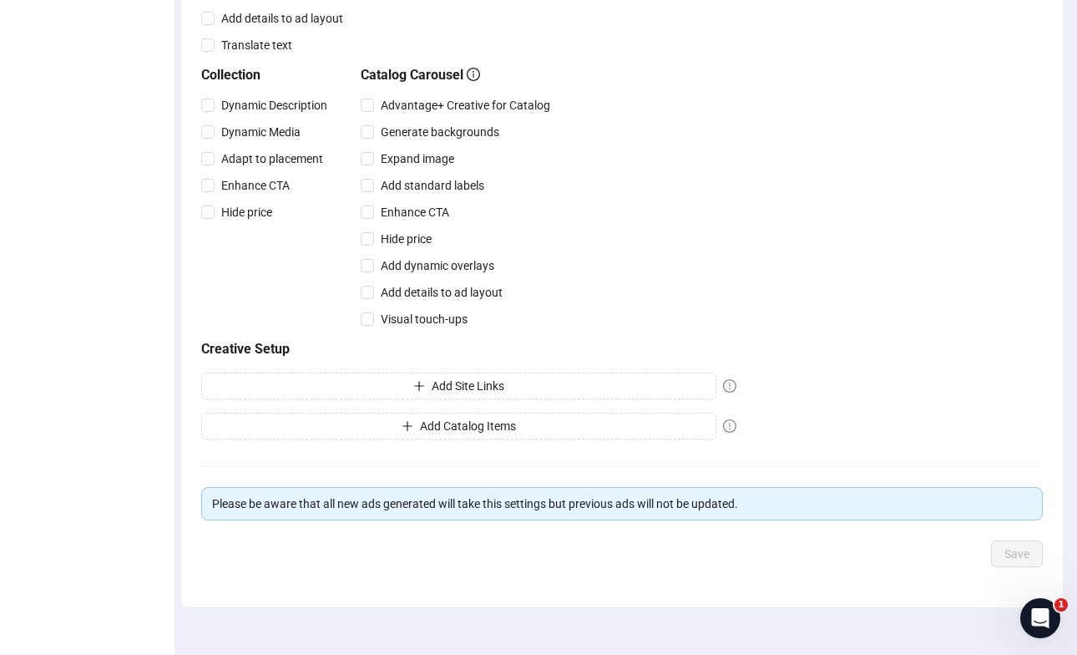
scroll to position [557, 0]
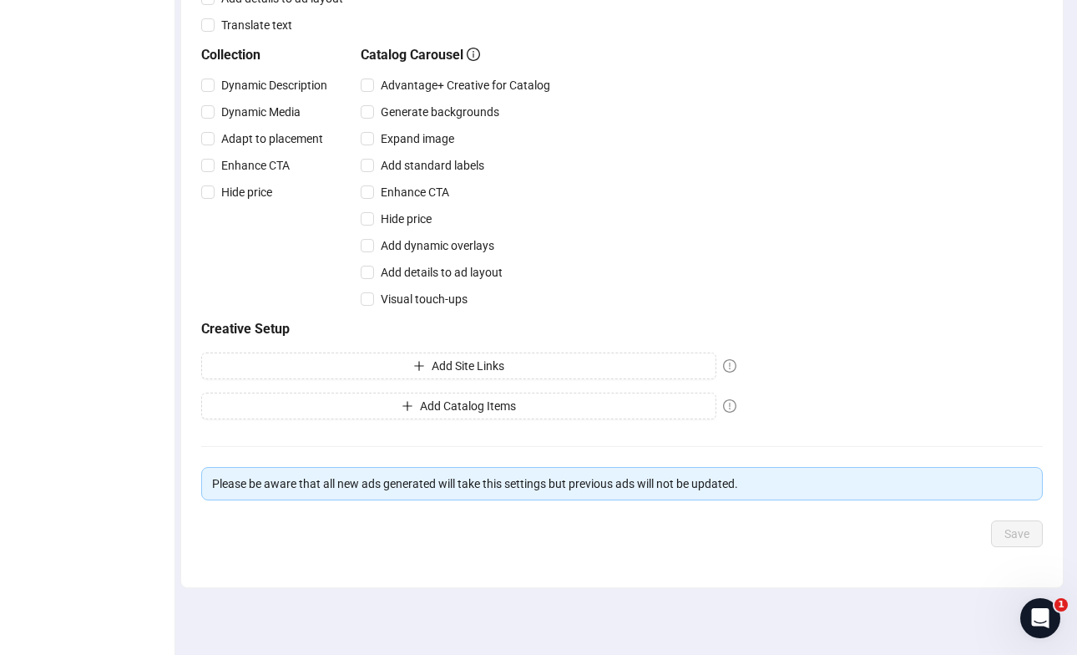
click at [735, 404] on icon "exclamation-circle" at bounding box center [729, 405] width 13 height 13
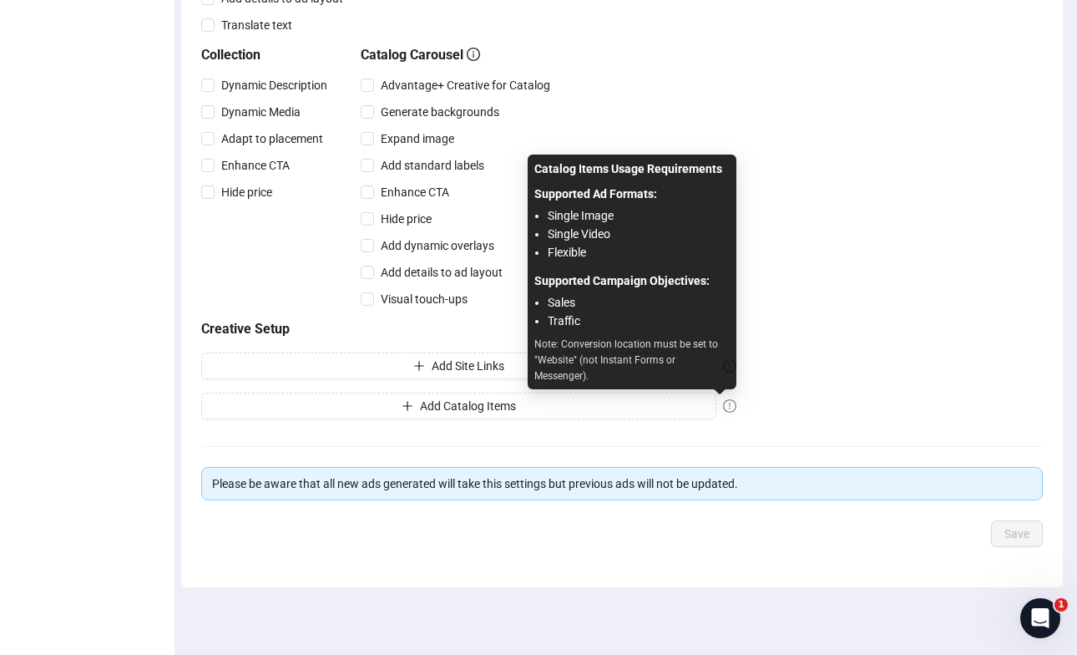
click at [735, 404] on icon "exclamation-circle" at bounding box center [729, 405] width 13 height 13
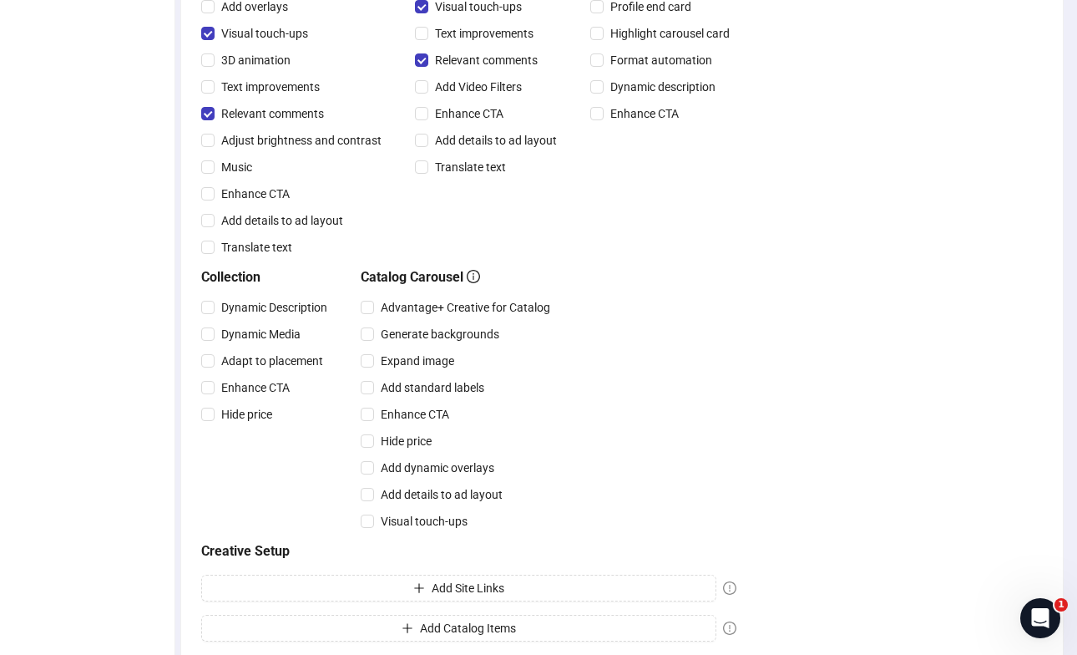
scroll to position [0, 0]
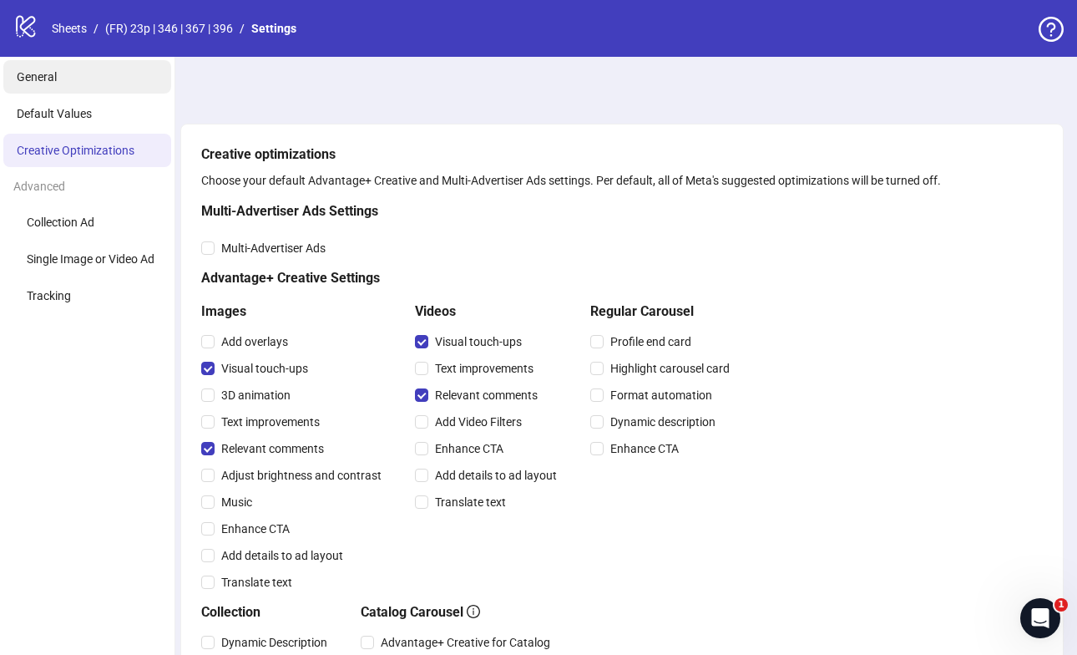
click at [53, 83] on span "General" at bounding box center [37, 76] width 40 height 13
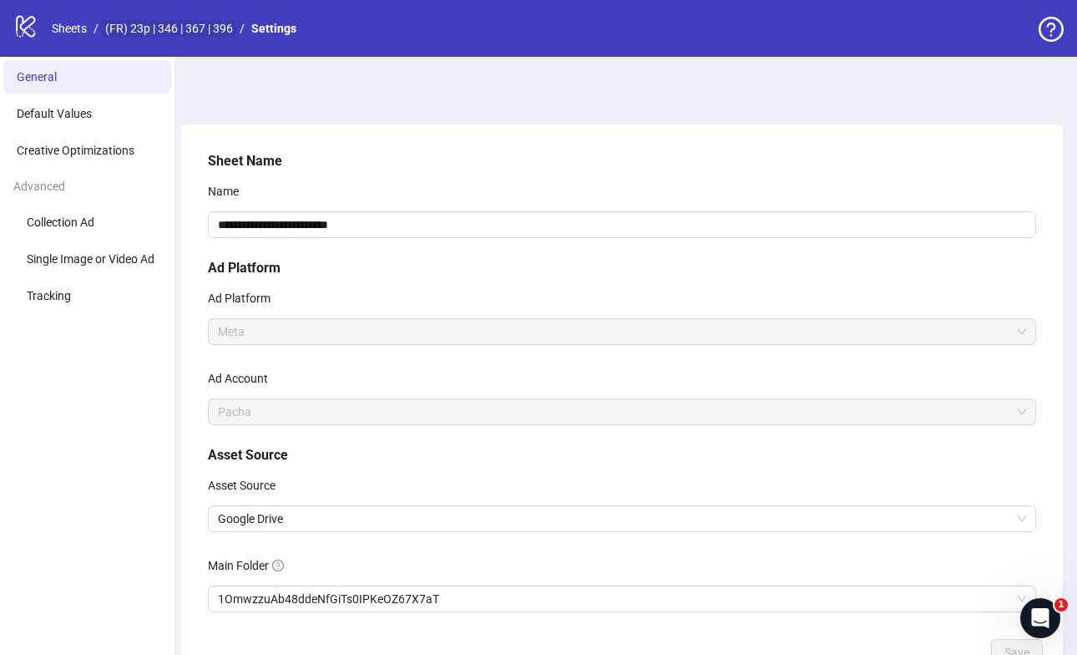
click at [145, 27] on link "(FR) 23p | 346 | 367 | 396" at bounding box center [169, 28] width 134 height 18
